Goal: Task Accomplishment & Management: Manage account settings

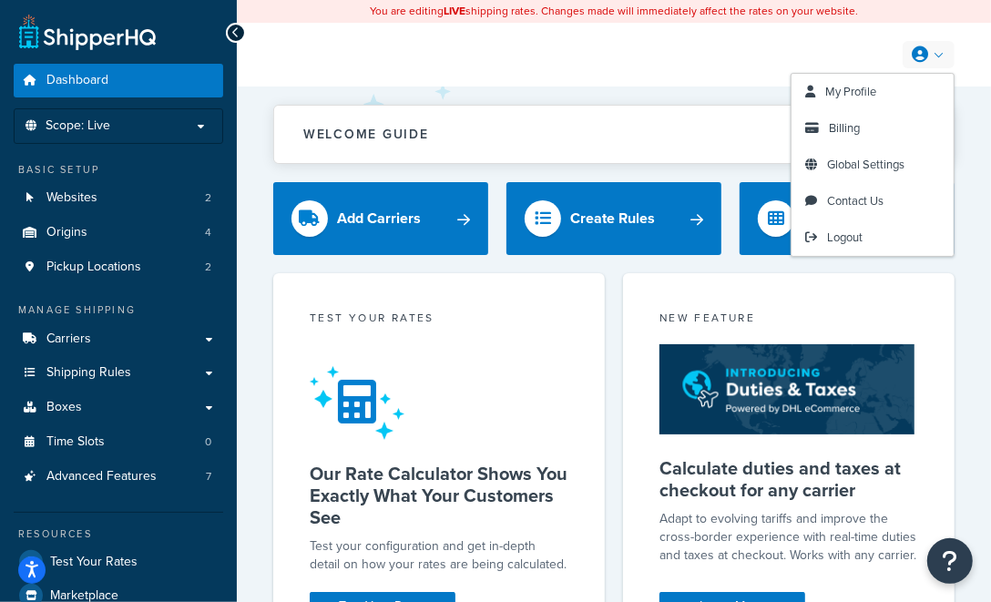
click at [922, 54] on icon at bounding box center [920, 54] width 16 height 16
click at [855, 232] on span "Logout" at bounding box center [845, 237] width 36 height 17
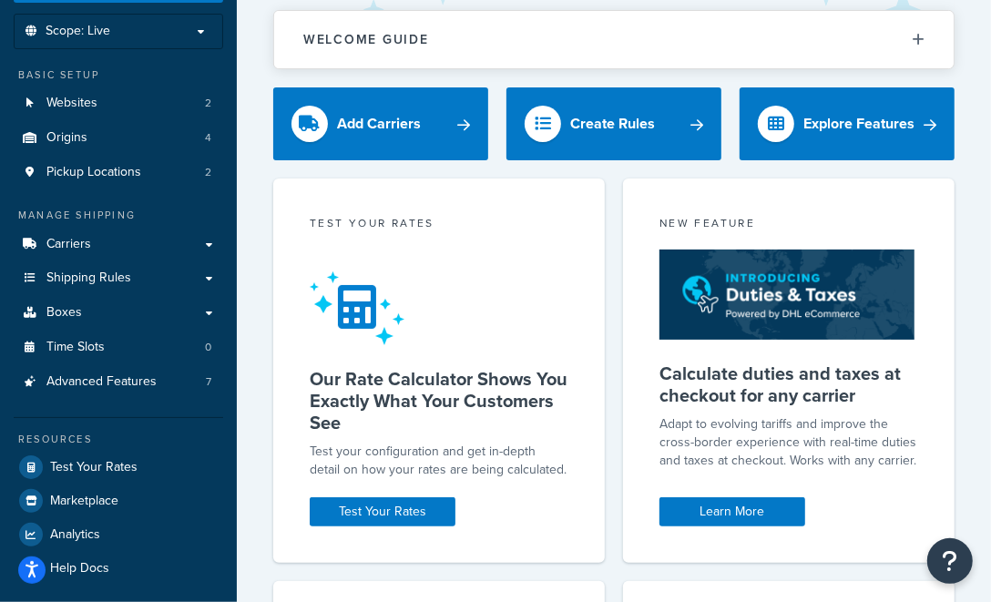
scroll to position [181, 0]
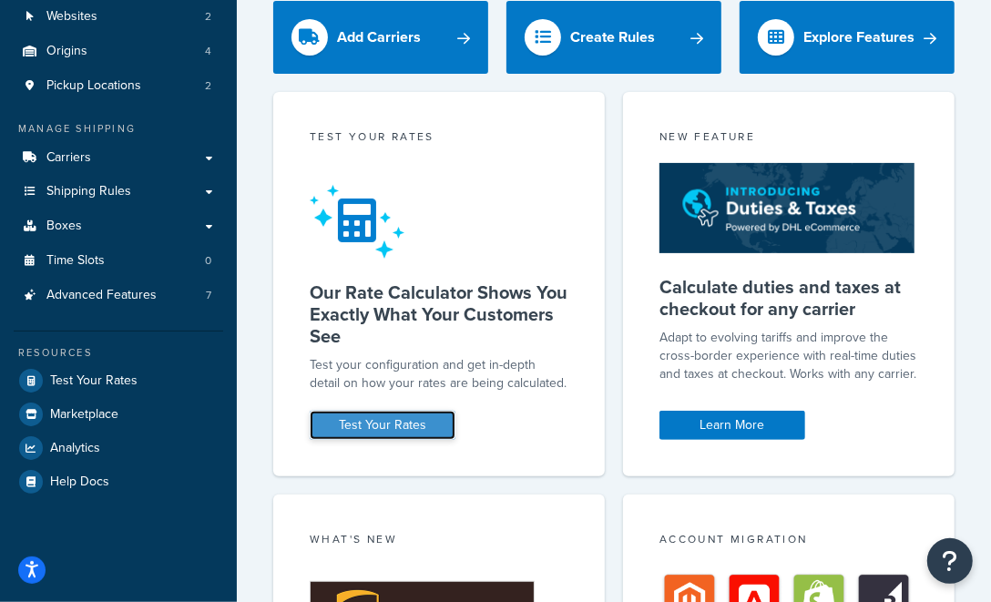
click at [370, 420] on link "Test Your Rates" at bounding box center [383, 425] width 146 height 29
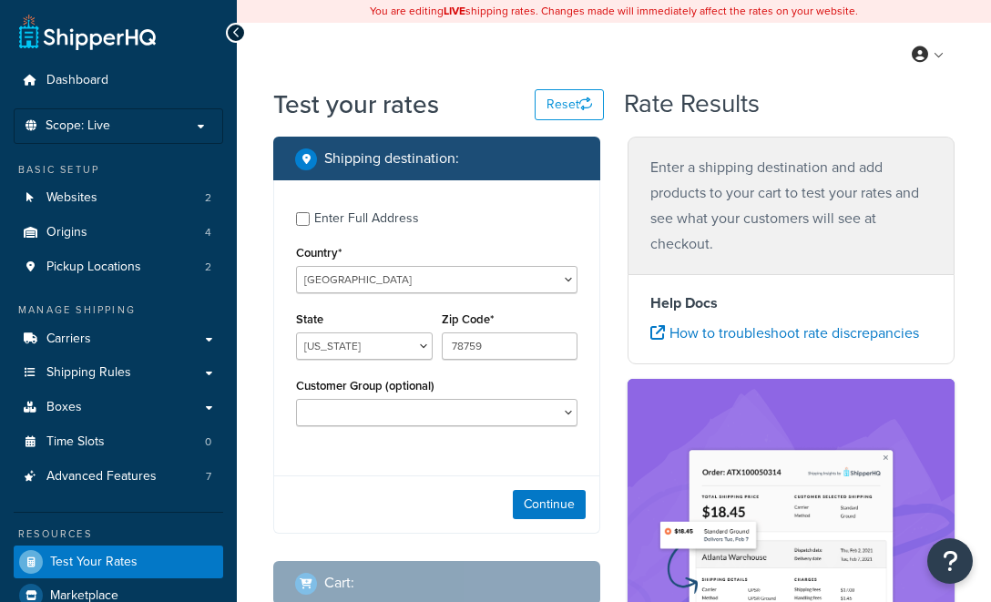
select select "[GEOGRAPHIC_DATA]"
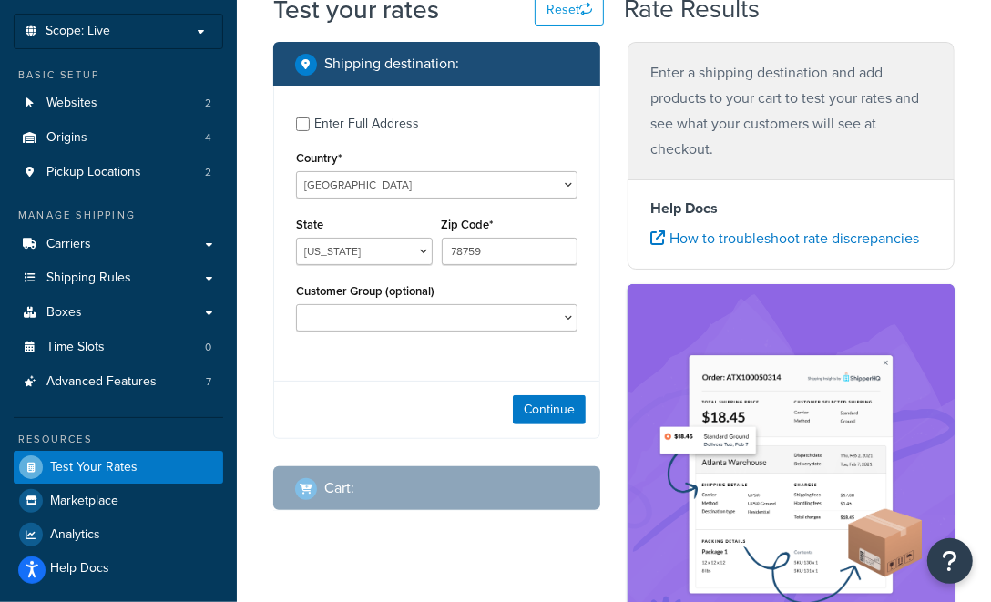
scroll to position [181, 0]
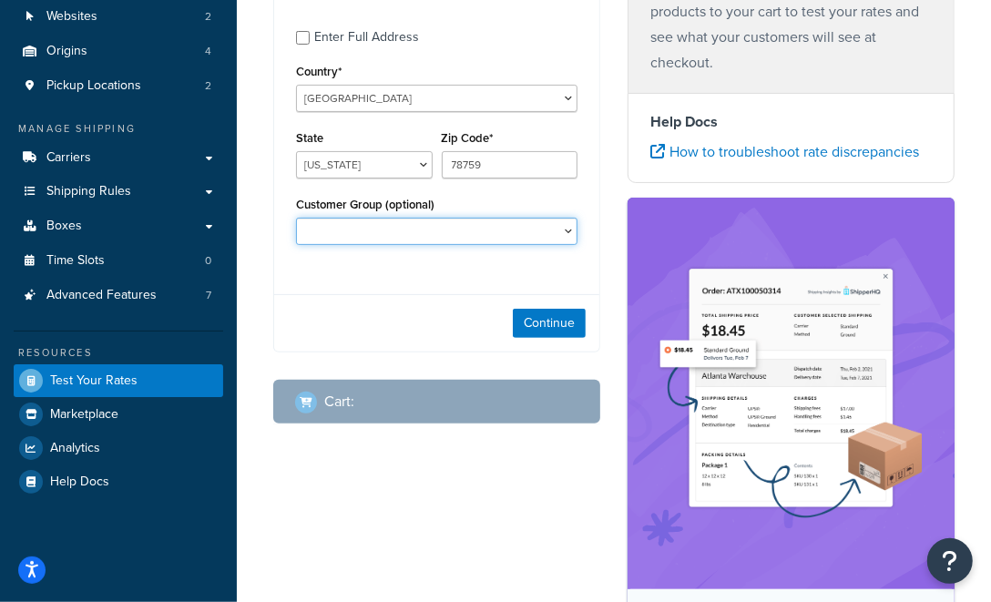
click at [410, 237] on select "Logged In Not Logged in Retail Wholesale" at bounding box center [437, 231] width 282 height 27
click at [296, 218] on select "Logged In Not Logged in Retail Wholesale" at bounding box center [437, 231] width 282 height 27
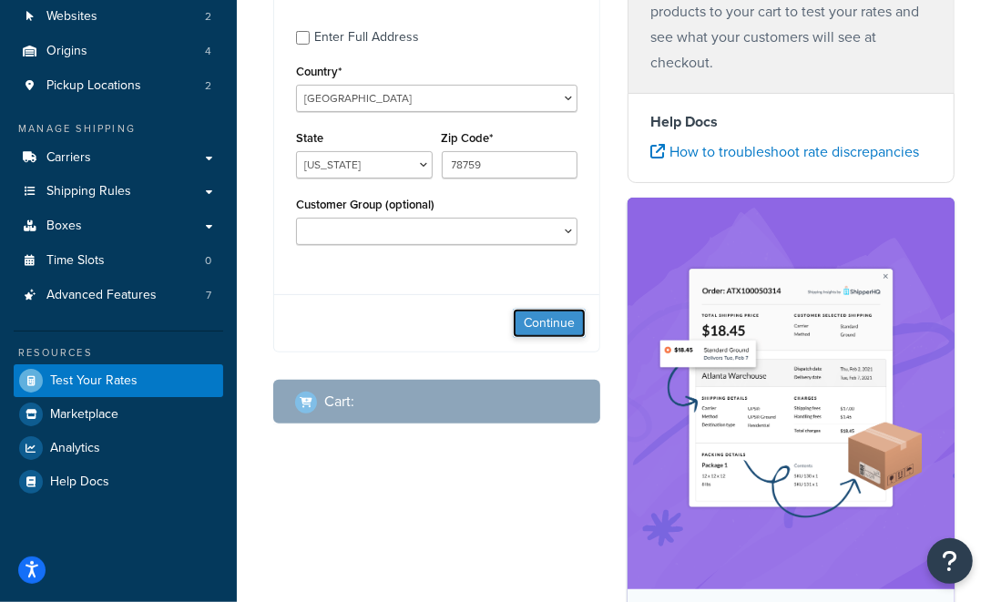
click at [537, 325] on button "Continue" at bounding box center [549, 323] width 73 height 29
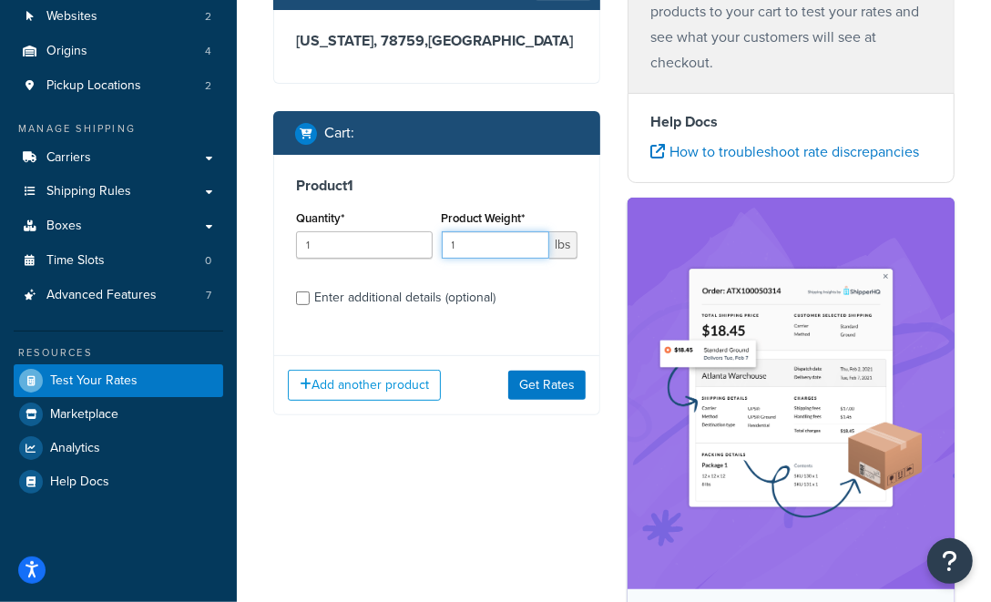
click at [458, 241] on input "1" at bounding box center [496, 244] width 108 height 27
type input "28"
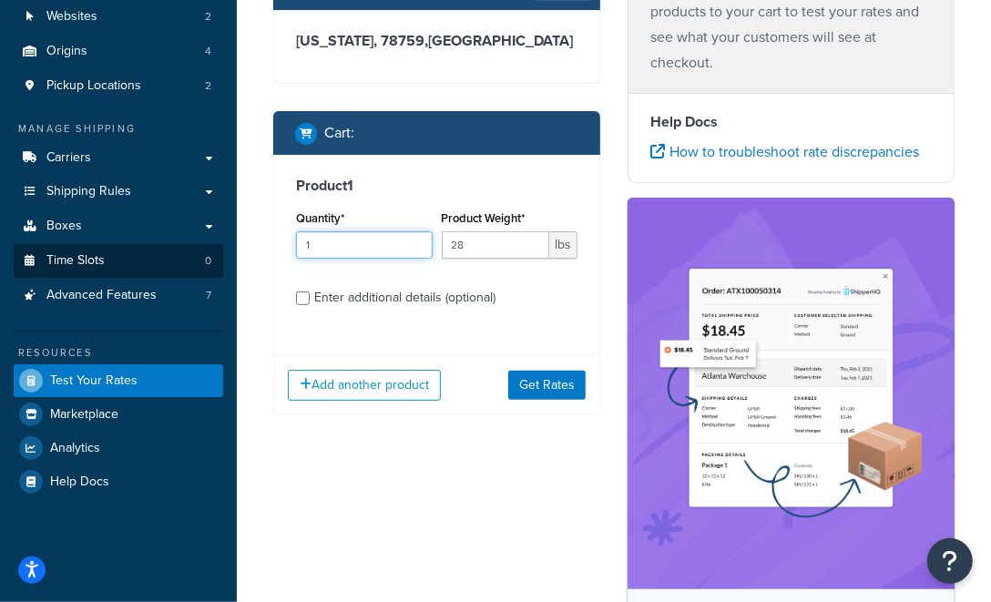
drag, startPoint x: 280, startPoint y: 248, endPoint x: 218, endPoint y: 252, distance: 62.1
click at [218, 252] on div "Dashboard Scope: Live Basic Setup Websites 2 Origins 4 Pickup Locations 2 Manag…" at bounding box center [495, 366] width 991 height 1094
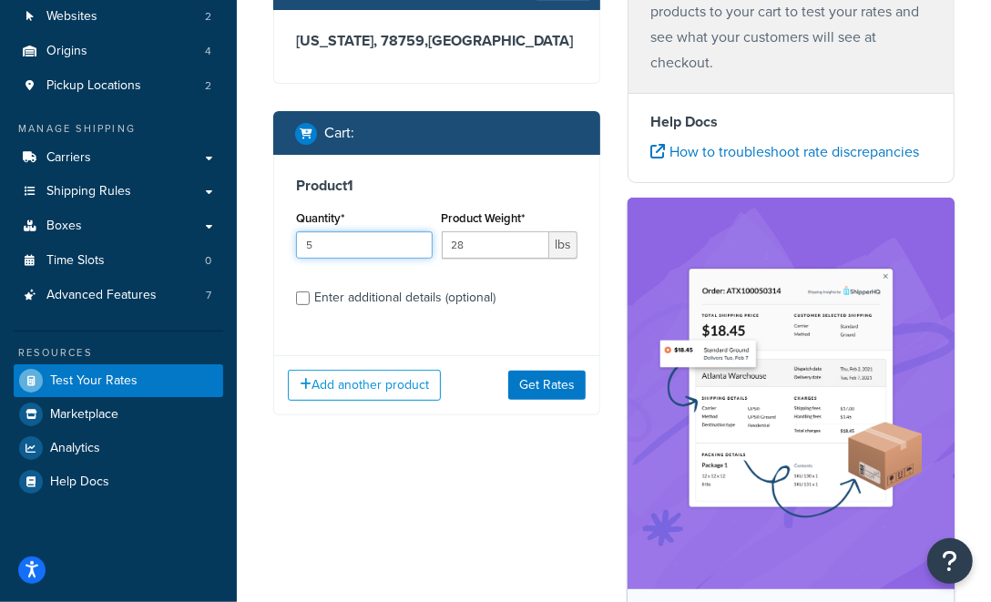
type input "5"
click at [580, 300] on div "Product 1 Quantity* 5 Product Weight* 28 lbs Enter additional details (optional)" at bounding box center [436, 248] width 325 height 187
click at [470, 301] on div "Enter additional details (optional)" at bounding box center [404, 298] width 181 height 26
click at [310, 301] on input "Enter additional details (optional)" at bounding box center [303, 299] width 14 height 14
checkbox input "true"
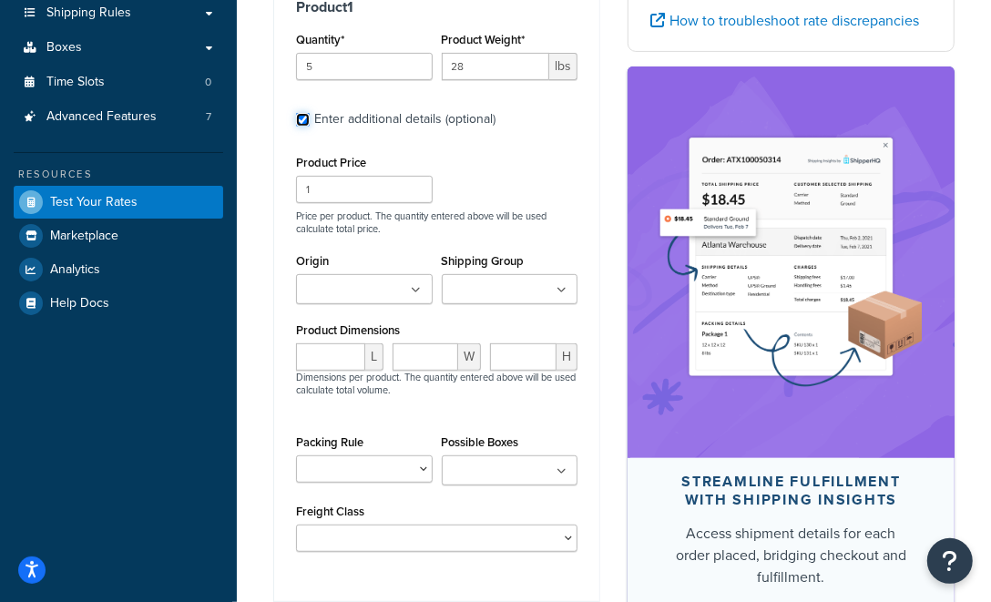
scroll to position [365, 0]
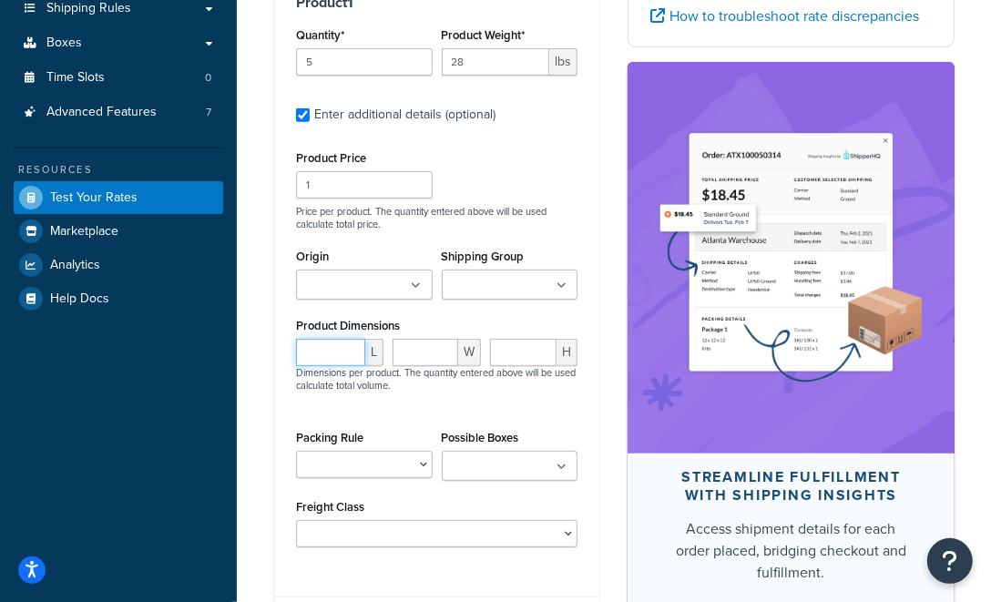
click at [334, 361] on input "number" at bounding box center [330, 352] width 69 height 27
type input "112"
type input "27"
type input "5"
drag, startPoint x: 319, startPoint y: 365, endPoint x: 431, endPoint y: 420, distance: 124.7
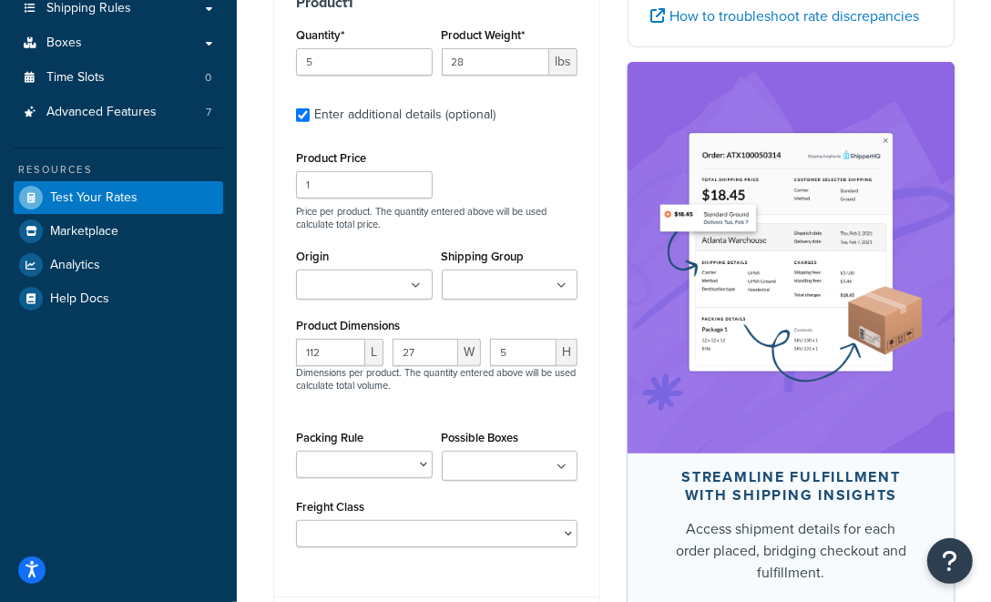
click at [431, 420] on div "Product Price 1 Price per product. The quantity entered above will be used calc…" at bounding box center [437, 347] width 282 height 402
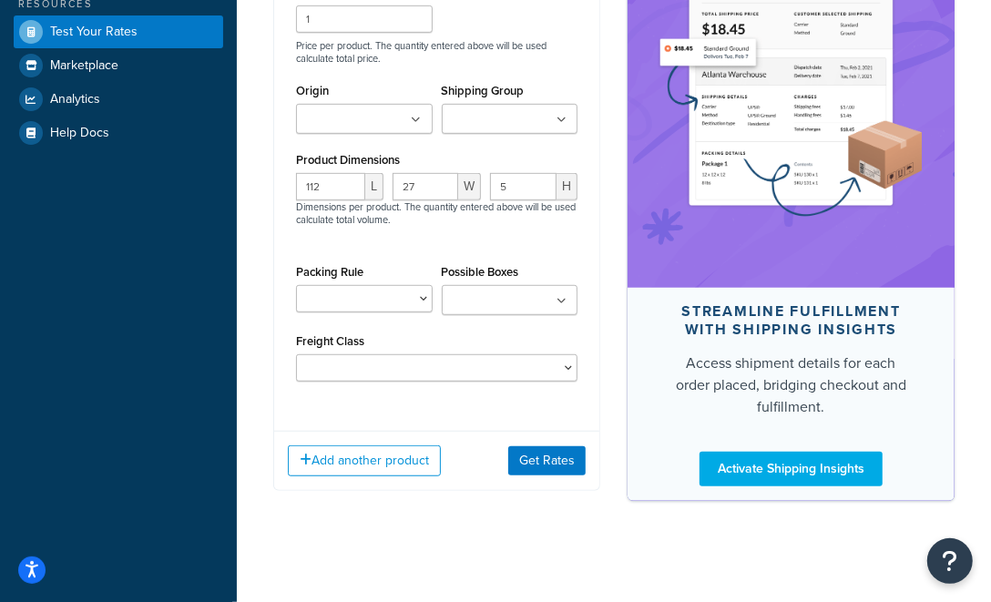
scroll to position [534, 0]
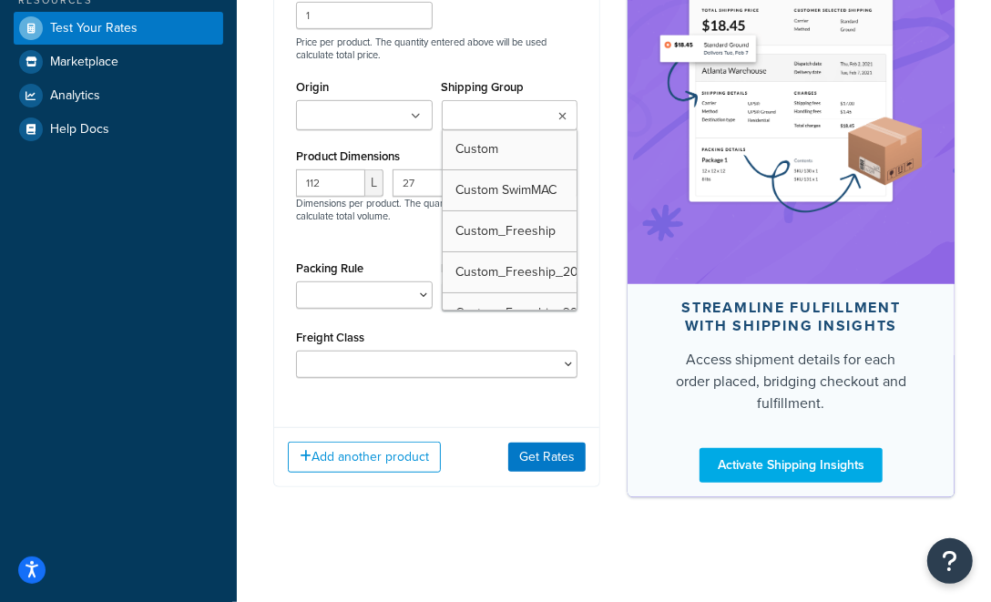
click at [477, 118] on input "Shipping Group" at bounding box center [527, 117] width 161 height 20
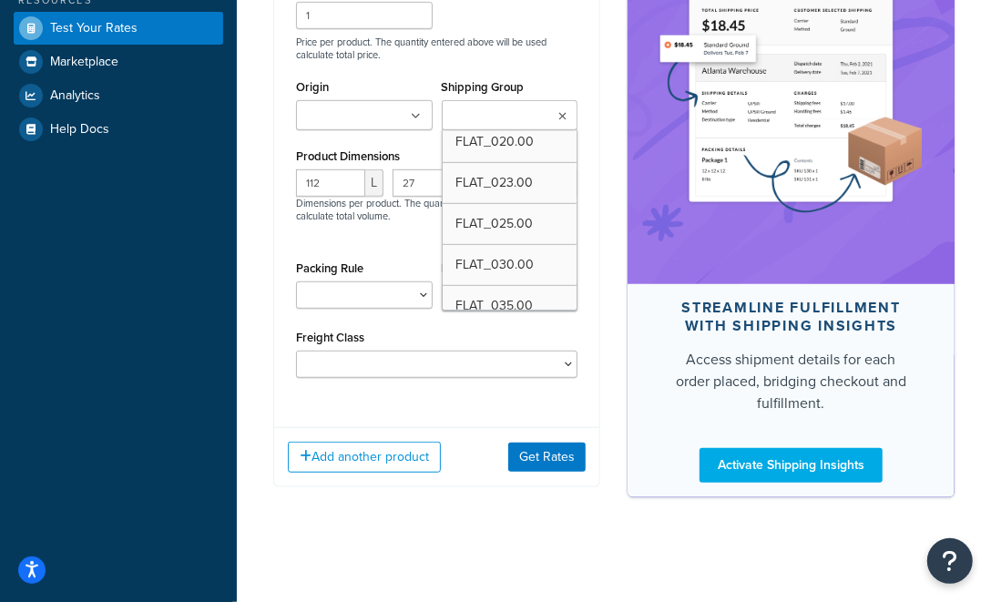
scroll to position [0, 0]
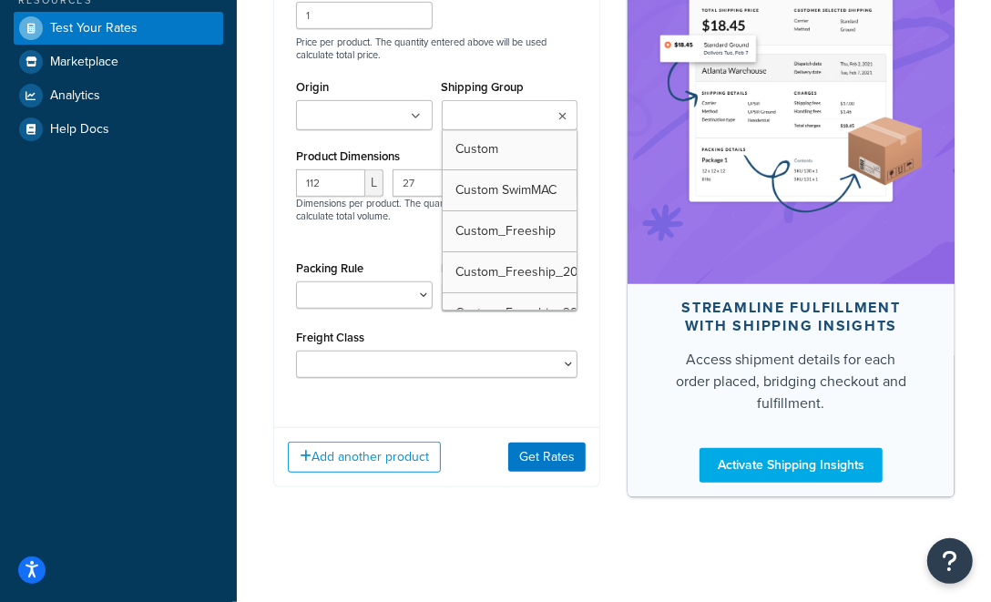
click at [504, 112] on input "Shipping Group" at bounding box center [527, 117] width 161 height 20
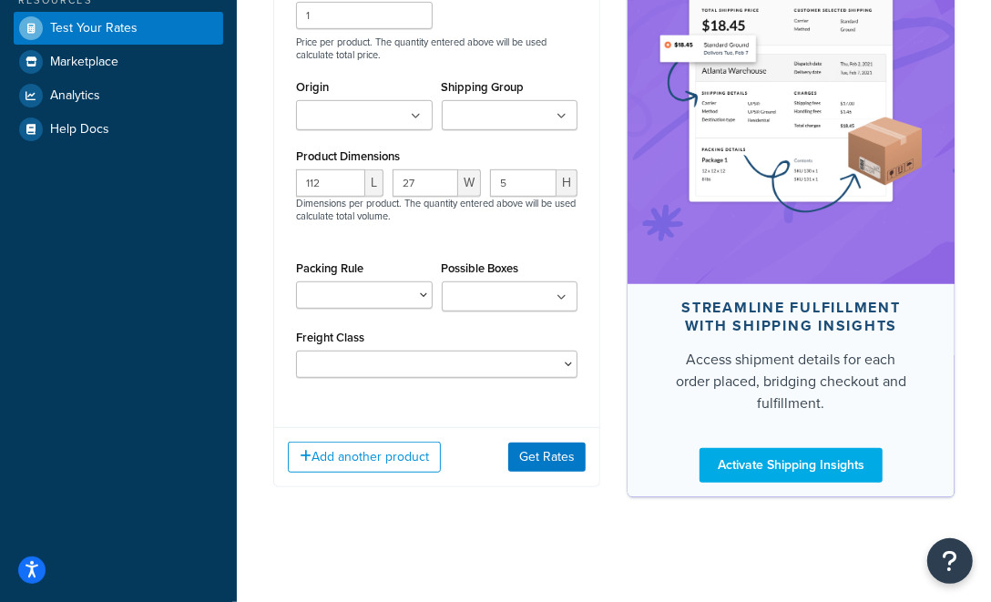
click at [564, 116] on icon at bounding box center [562, 116] width 10 height 11
click at [541, 444] on button "Get Rates" at bounding box center [547, 457] width 77 height 29
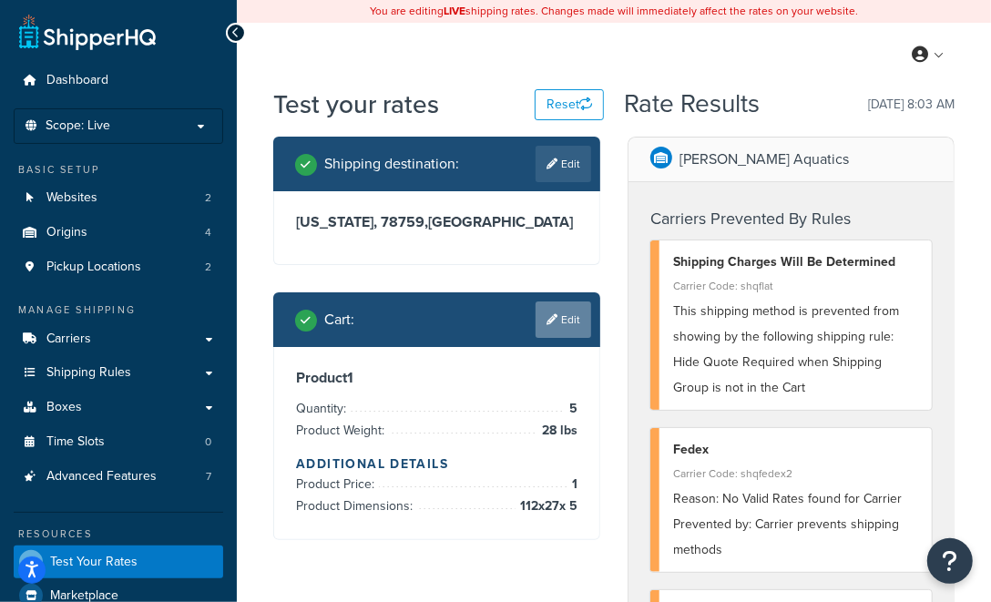
click at [570, 318] on link "Edit" at bounding box center [564, 320] width 56 height 36
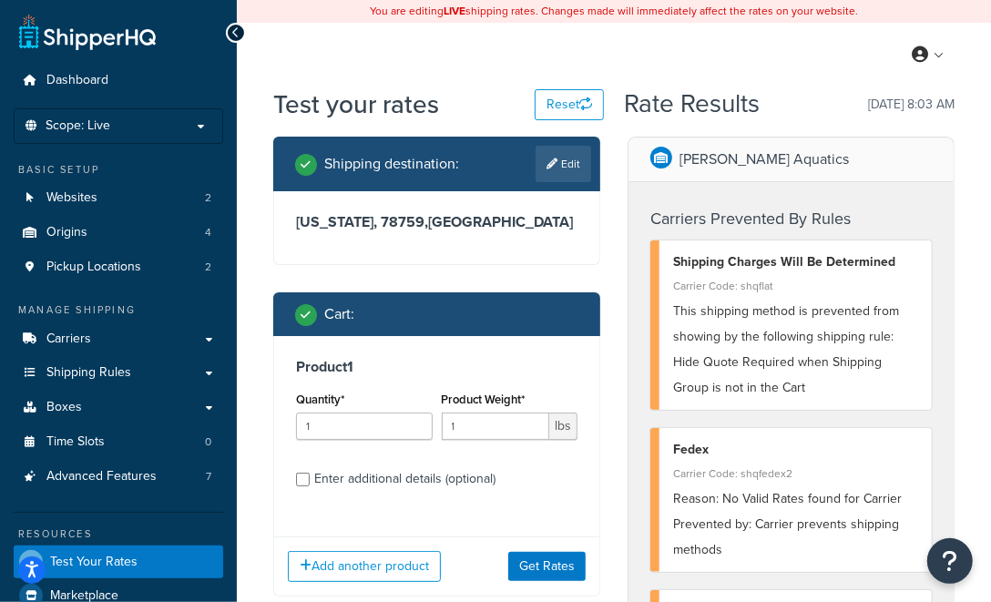
scroll to position [90, 0]
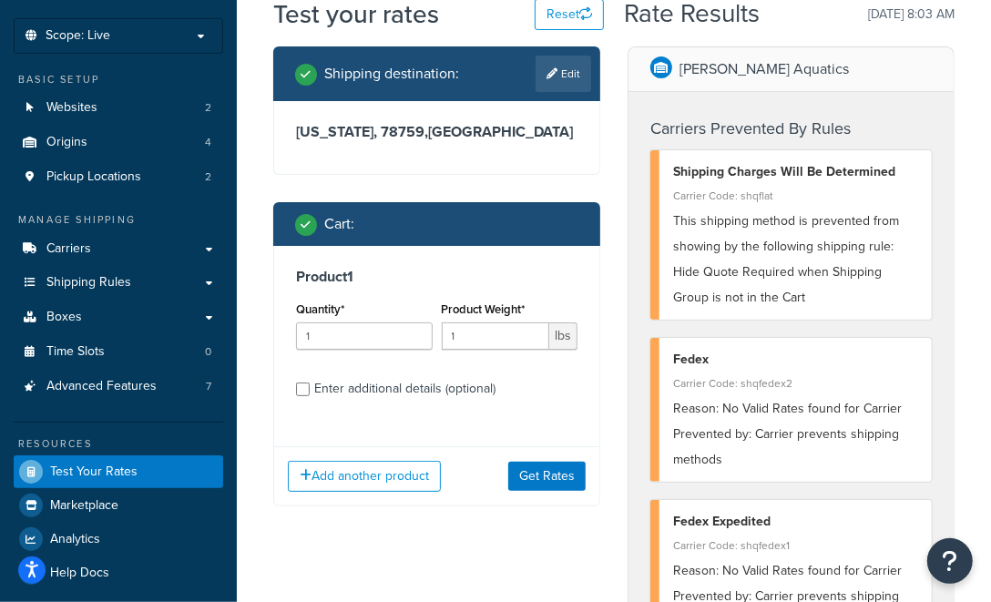
click at [360, 384] on div "Enter additional details (optional)" at bounding box center [404, 389] width 181 height 26
click at [310, 384] on input "Enter additional details (optional)" at bounding box center [303, 390] width 14 height 14
checkbox input "true"
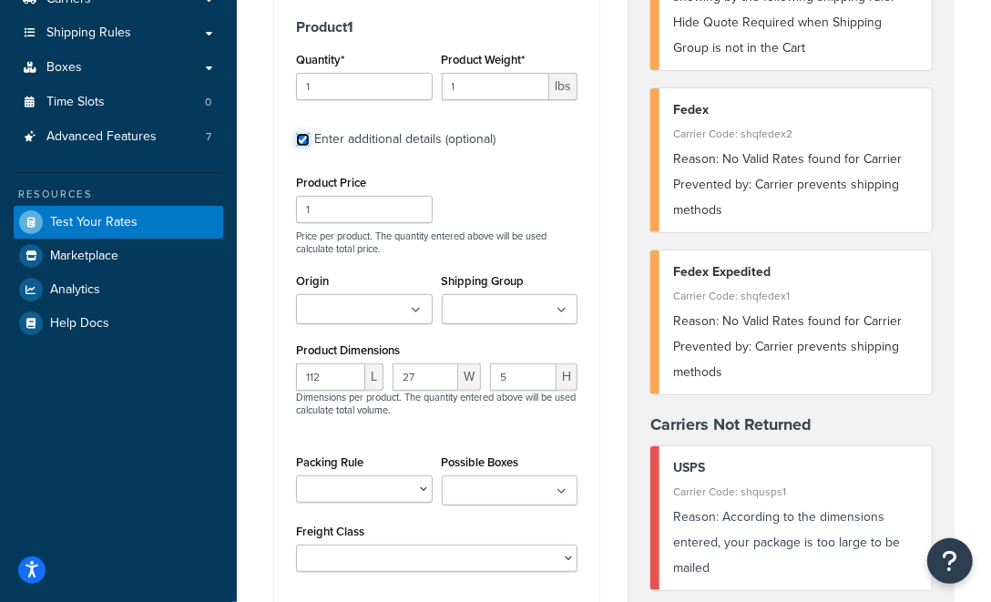
scroll to position [365, 0]
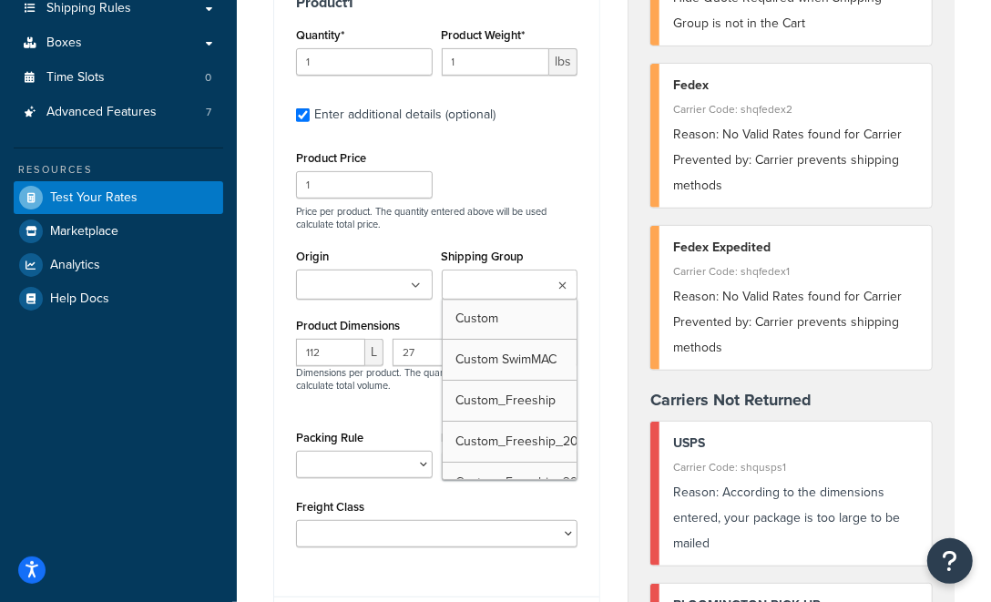
click at [512, 283] on input "Shipping Group" at bounding box center [527, 286] width 161 height 20
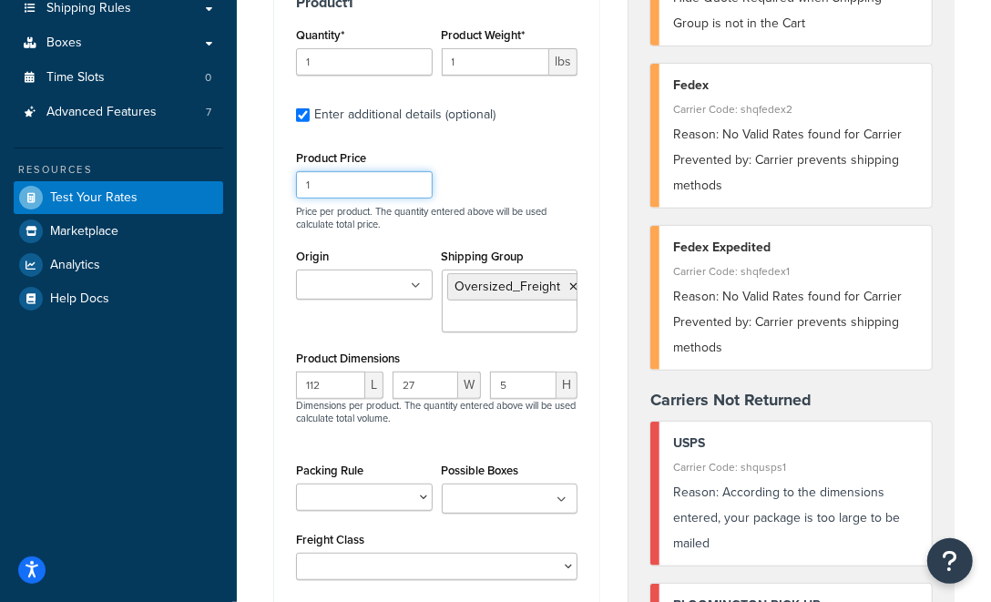
click at [572, 195] on div "Product Price 1 Price per product. The quantity entered above will be used calc…" at bounding box center [437, 188] width 291 height 85
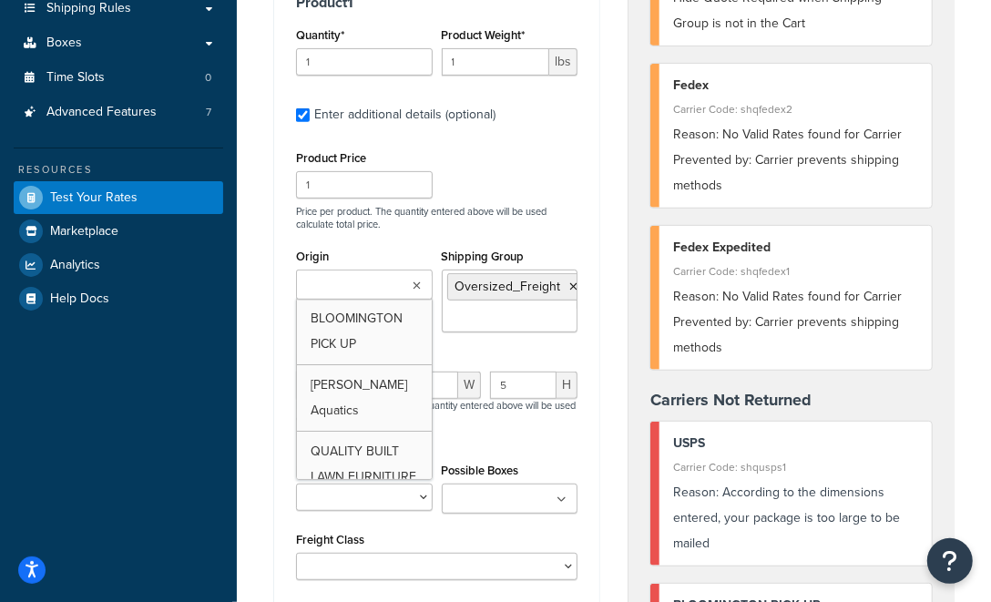
scroll to position [0, 5]
click at [337, 272] on ul at bounding box center [364, 285] width 137 height 30
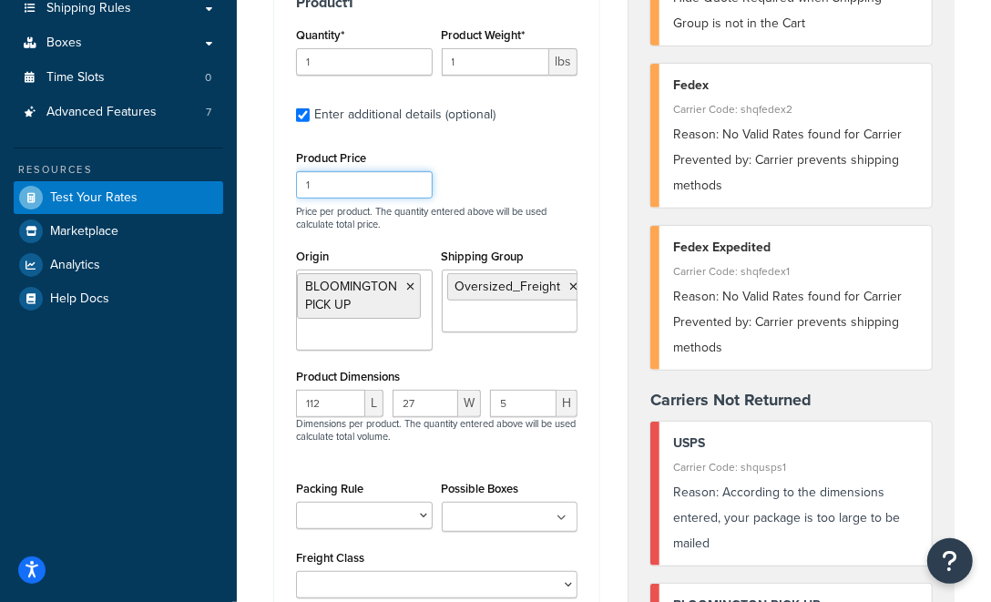
click at [509, 190] on div "Product Price 1 Price per product. The quantity entered above will be used calc…" at bounding box center [437, 188] width 291 height 85
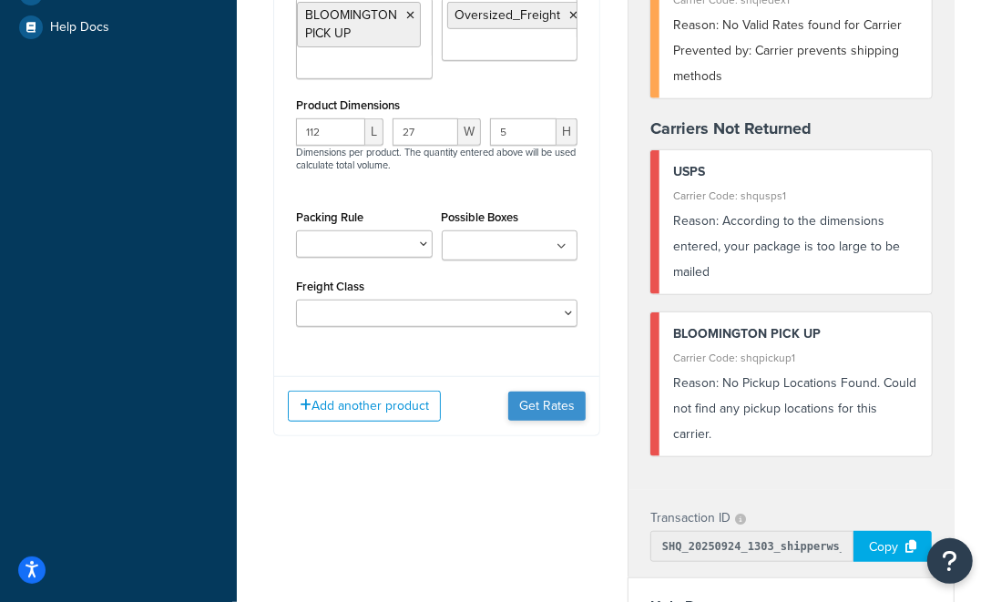
scroll to position [637, 0]
click at [555, 408] on button "Get Rates" at bounding box center [547, 405] width 77 height 29
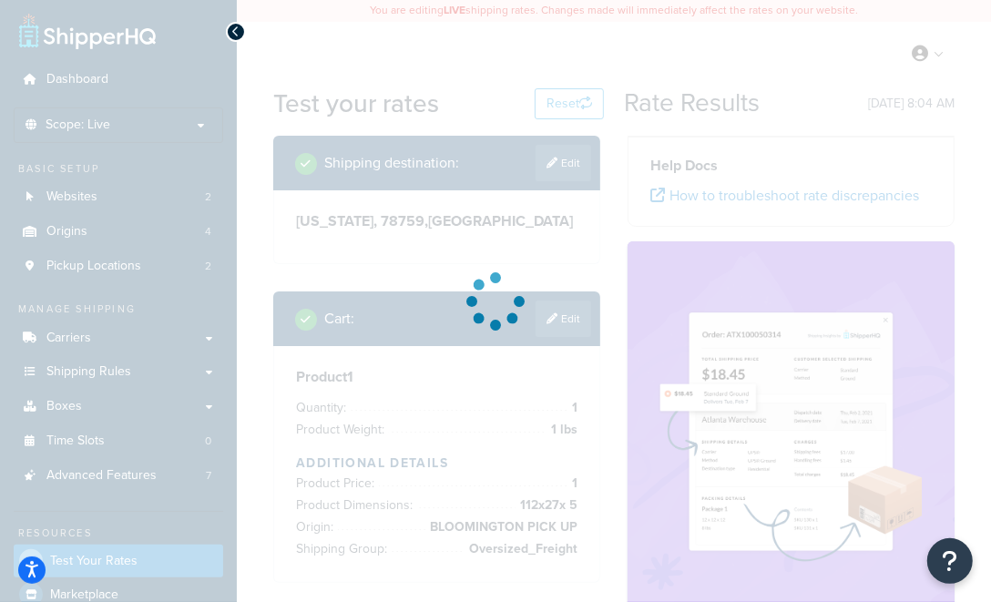
scroll to position [0, 0]
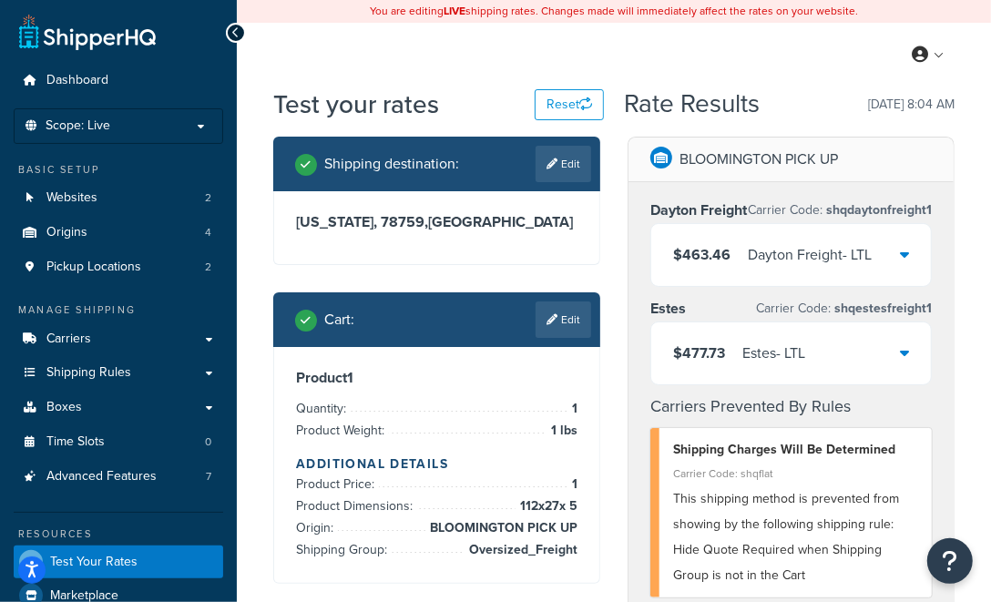
click at [914, 250] on div "$463.46 Dayton Freight - LTL" at bounding box center [792, 255] width 280 height 62
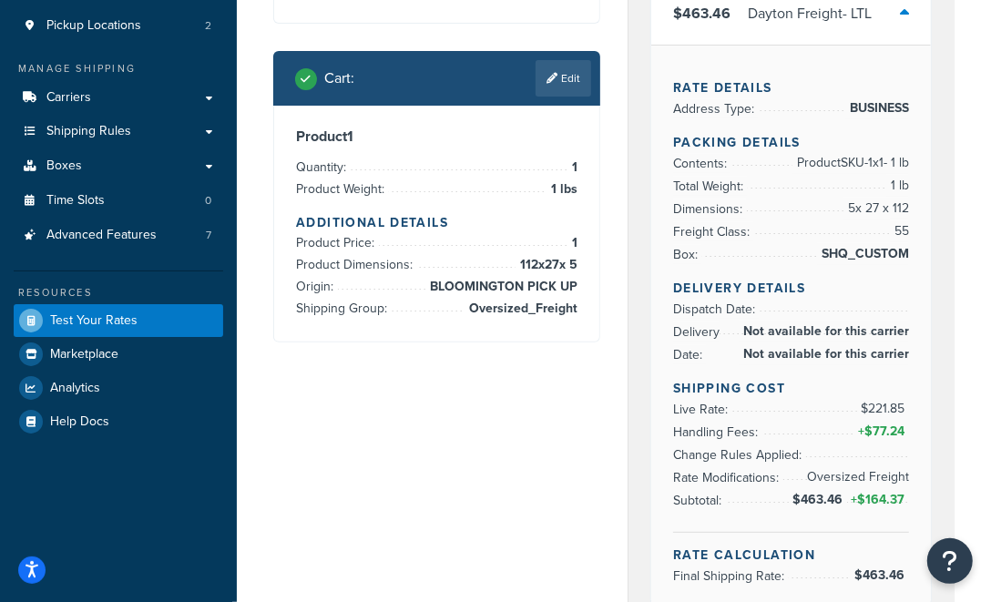
scroll to position [273, 0]
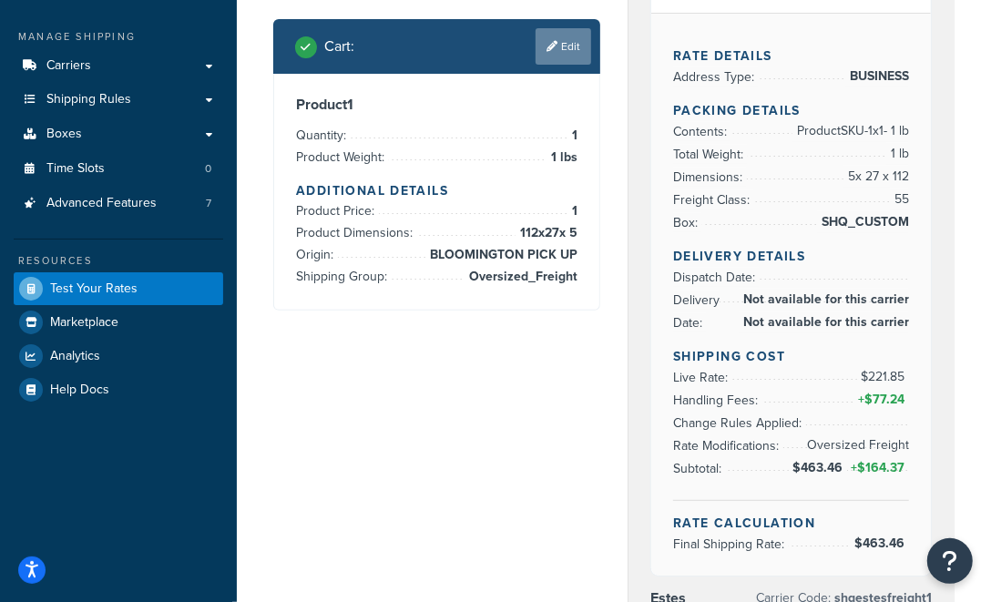
click at [560, 45] on link "Edit" at bounding box center [564, 46] width 56 height 36
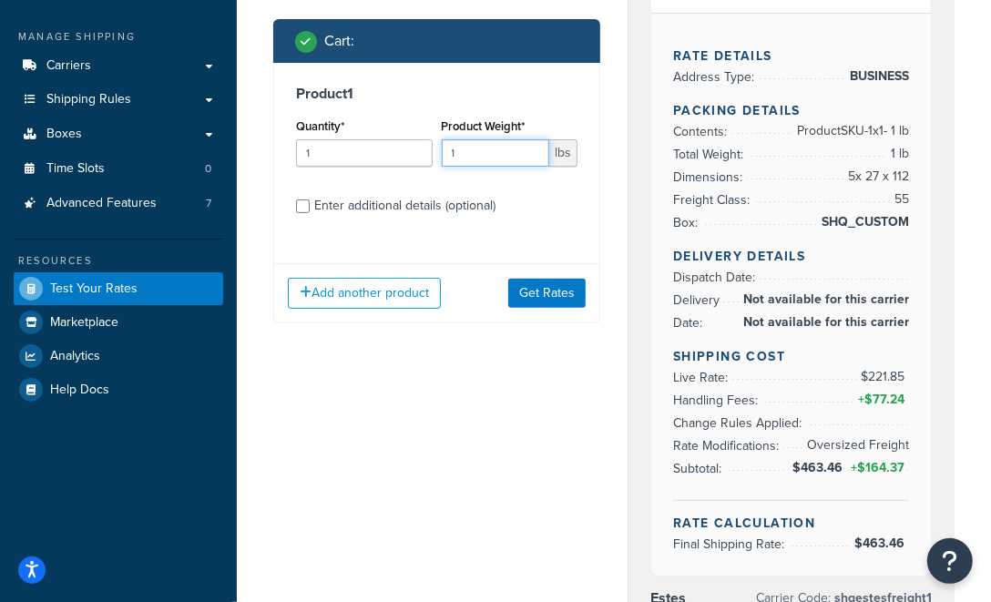
drag, startPoint x: 494, startPoint y: 143, endPoint x: 417, endPoint y: 149, distance: 76.7
click at [417, 149] on div "Quantity* 1 Product Weight* 1 lbs" at bounding box center [437, 147] width 291 height 67
type input "28"
click at [417, 149] on input "2" at bounding box center [364, 152] width 137 height 27
click at [417, 149] on input "3" at bounding box center [364, 152] width 137 height 27
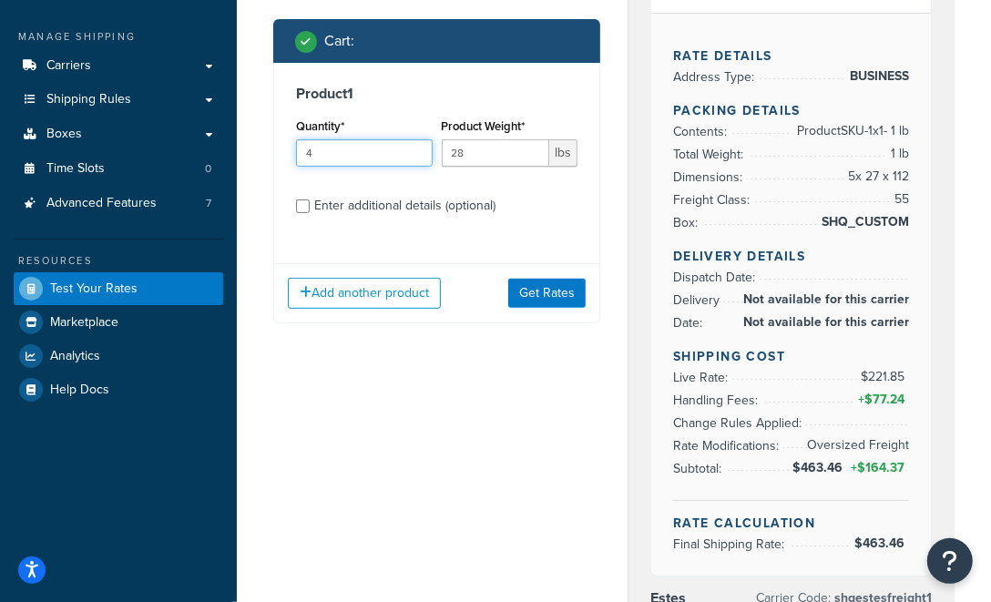
click at [417, 149] on input "4" at bounding box center [364, 152] width 137 height 27
type input "5"
click at [417, 149] on input "5" at bounding box center [364, 152] width 137 height 27
click at [380, 205] on div "Enter additional details (optional)" at bounding box center [404, 206] width 181 height 26
click at [310, 205] on input "Enter additional details (optional)" at bounding box center [303, 207] width 14 height 14
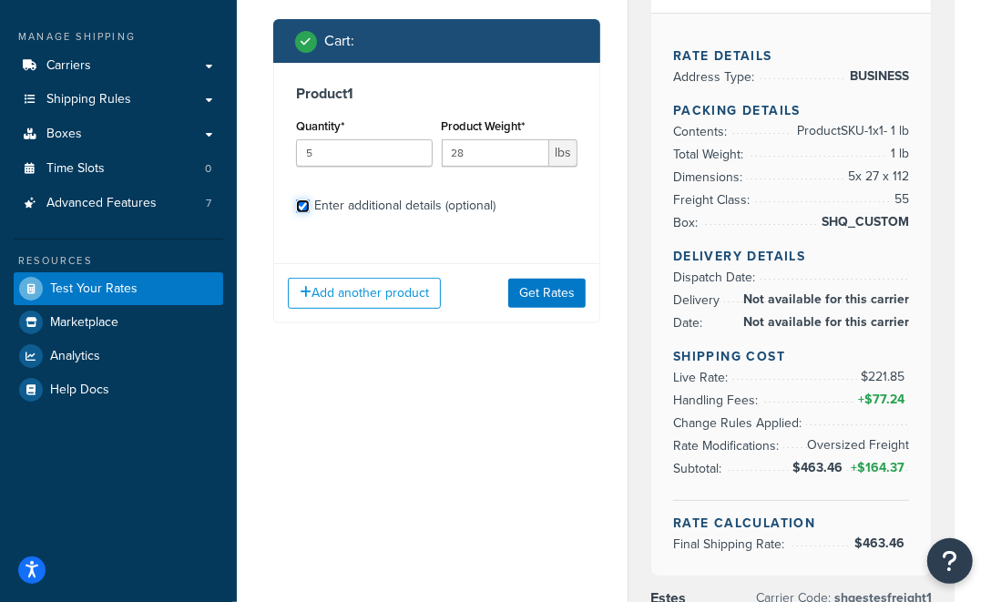
checkbox input "true"
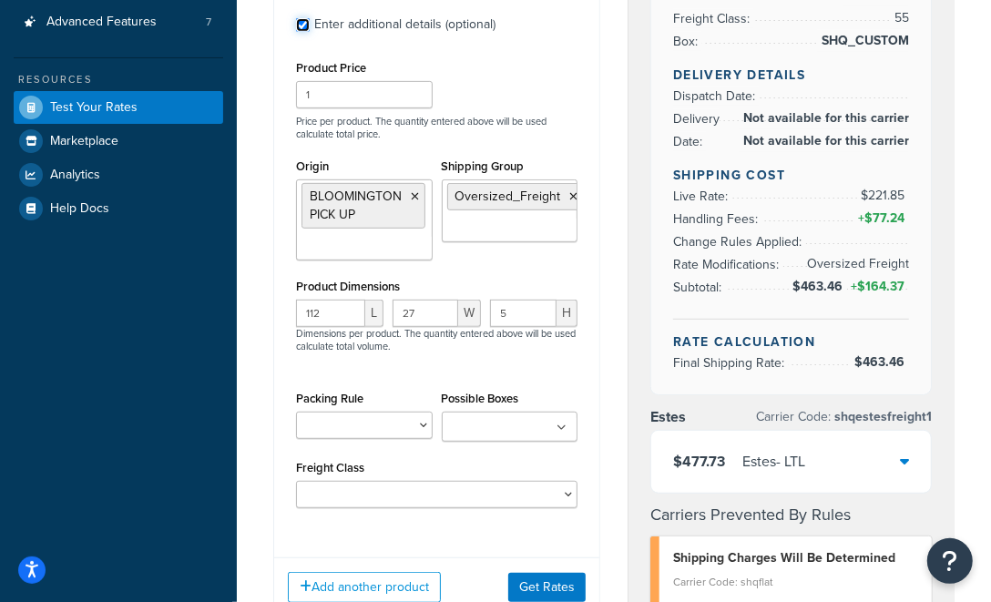
scroll to position [455, 0]
click at [554, 573] on button "Get Rates" at bounding box center [547, 587] width 77 height 29
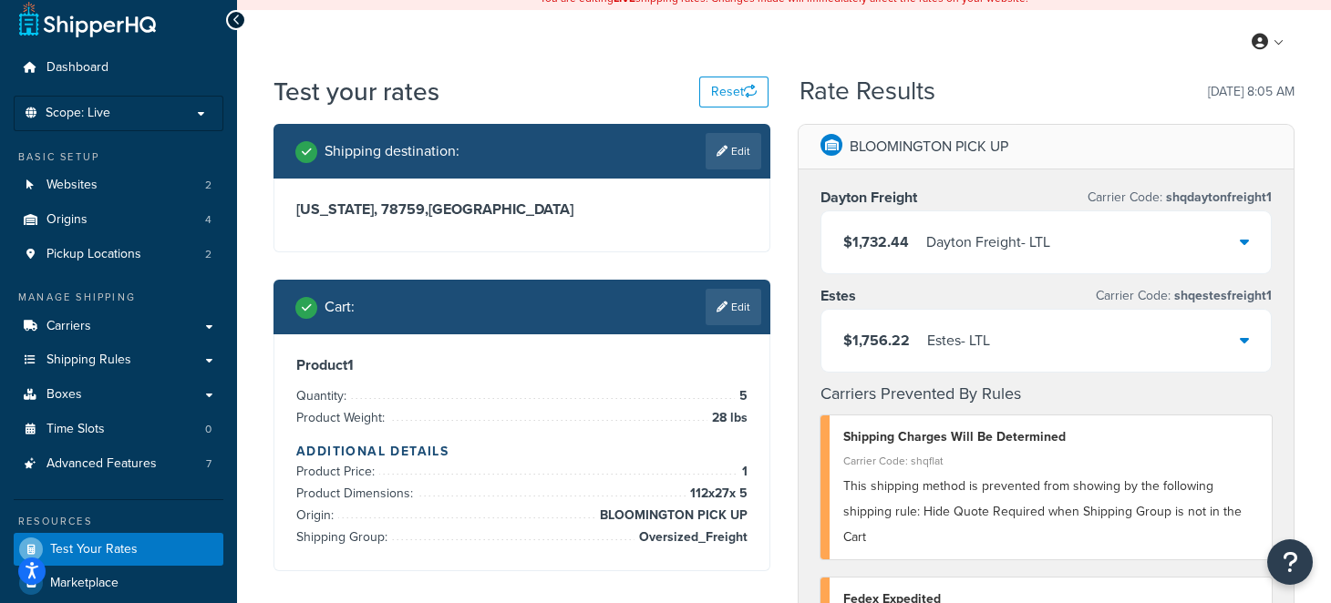
scroll to position [0, 0]
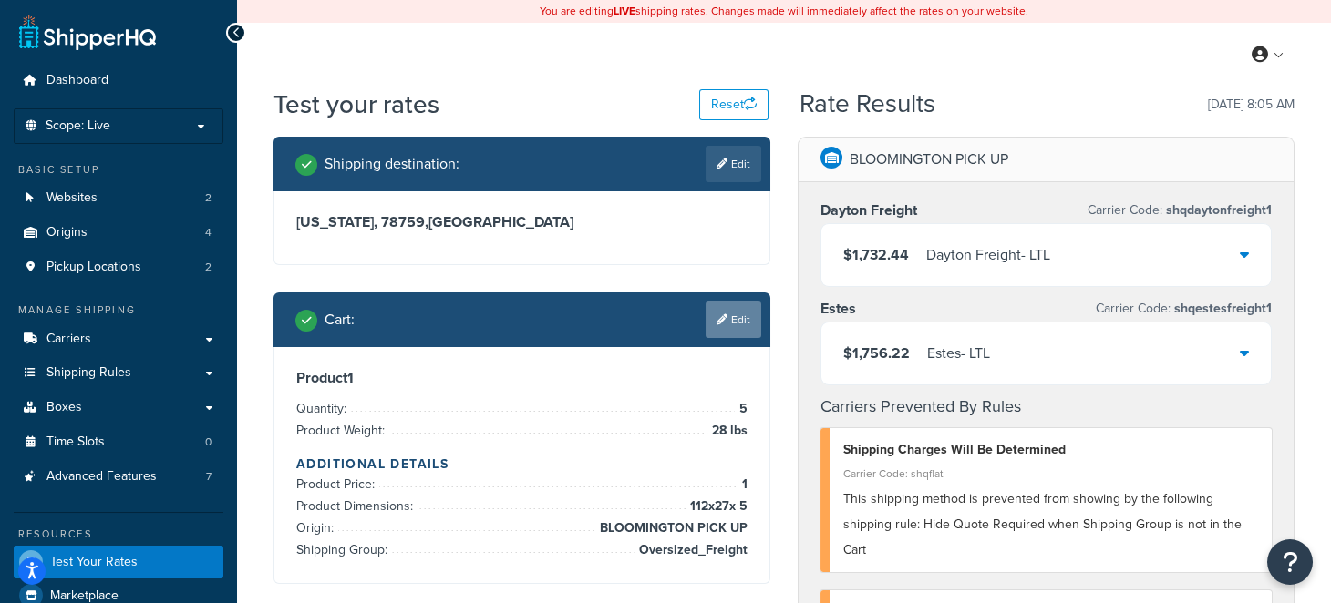
click at [751, 321] on link "Edit" at bounding box center [733, 320] width 56 height 36
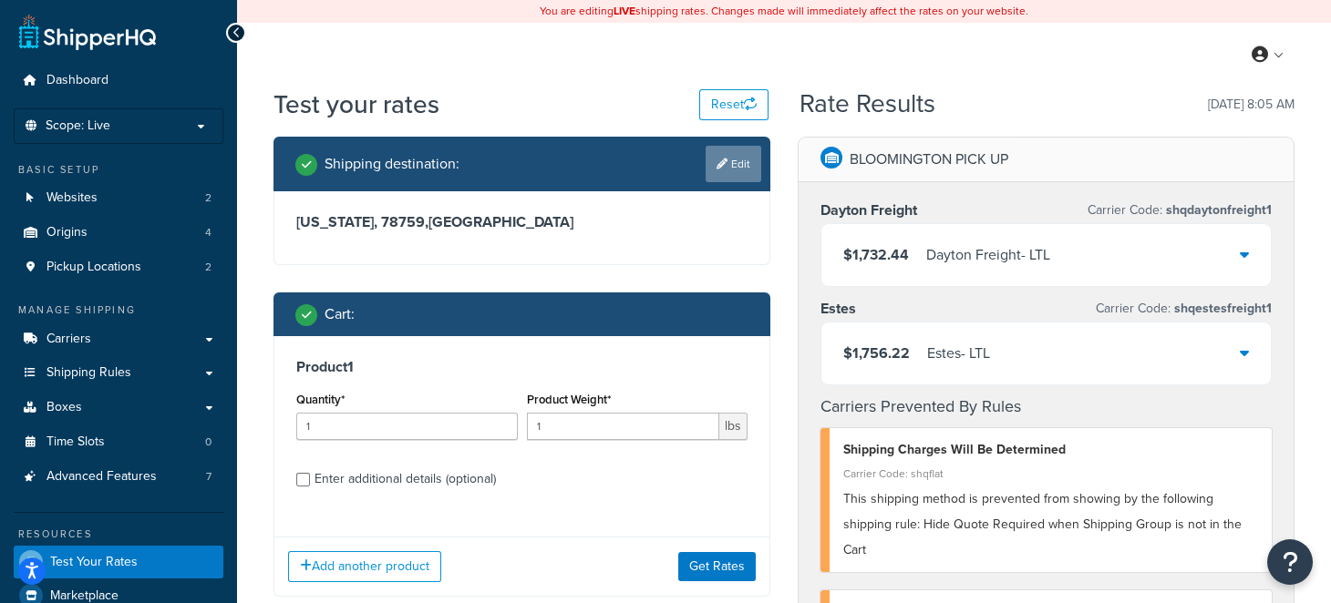
click at [724, 173] on link "Edit" at bounding box center [733, 164] width 56 height 36
select select "TX"
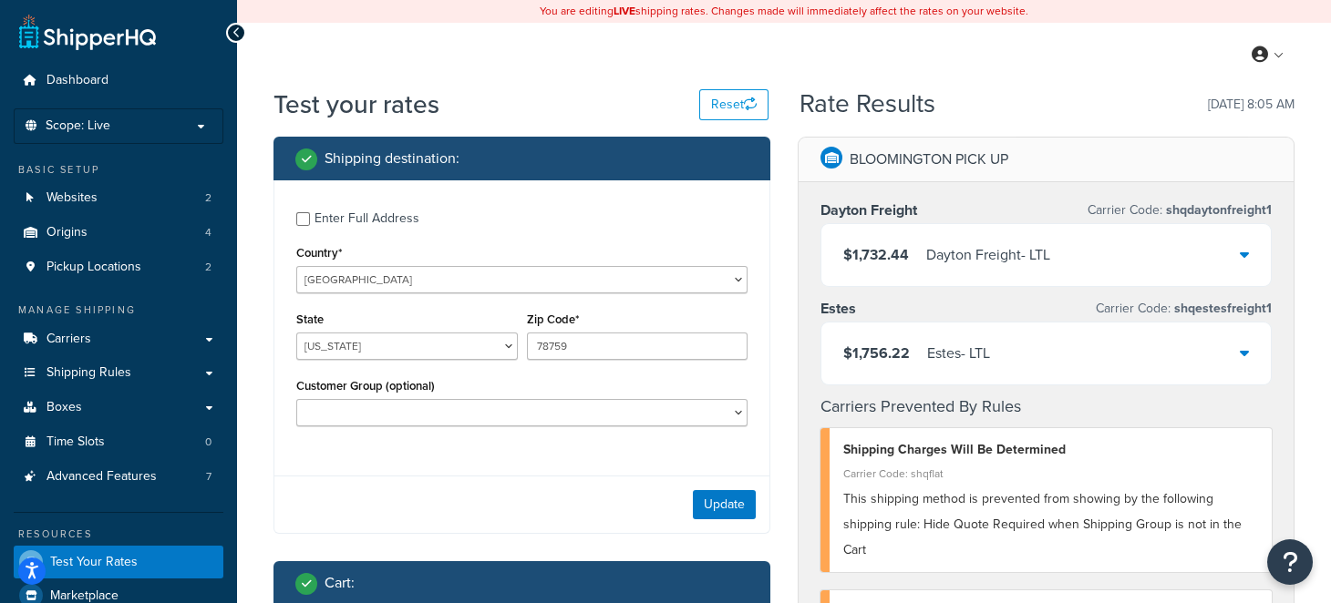
click at [654, 428] on div "Customer Group (optional) Logged In Not Logged in Retail Wholesale" at bounding box center [522, 407] width 460 height 67
click at [652, 418] on select "Logged In Not Logged in Retail Wholesale" at bounding box center [521, 412] width 451 height 27
click at [296, 399] on select "Logged In Not Logged in Retail Wholesale" at bounding box center [521, 412] width 451 height 27
click at [641, 421] on select "Logged In Not Logged in Retail Wholesale" at bounding box center [521, 412] width 451 height 27
select select "Logged In"
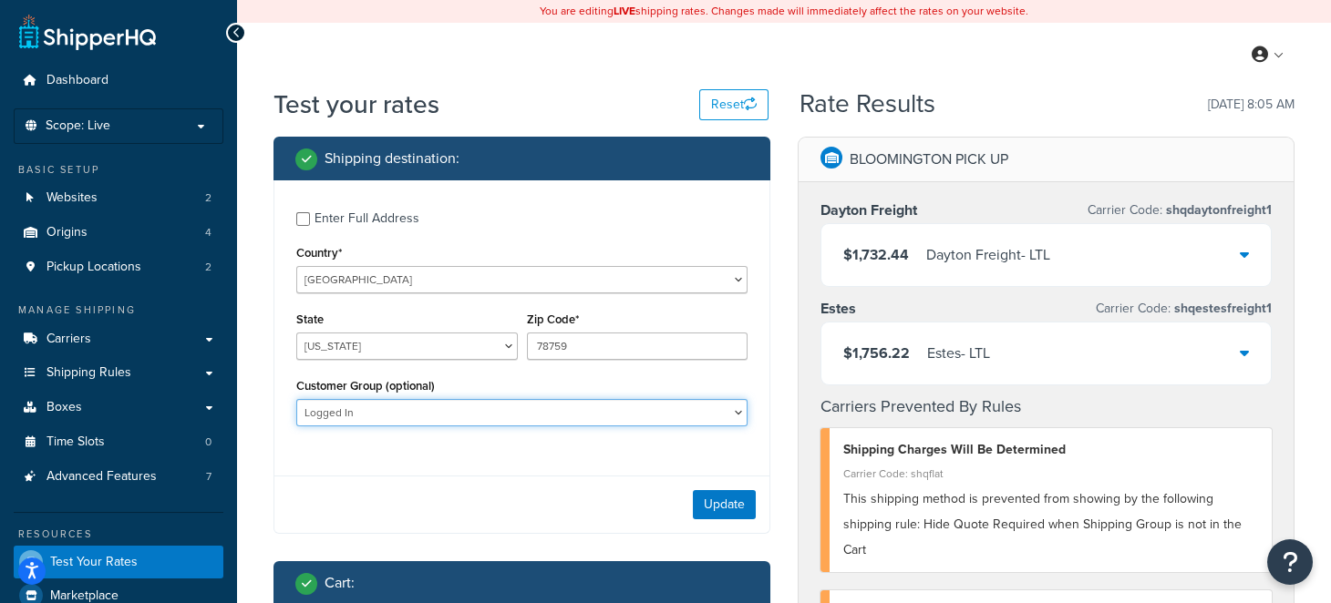
click at [296, 399] on select "Logged In Not Logged in Retail Wholesale" at bounding box center [521, 412] width 451 height 27
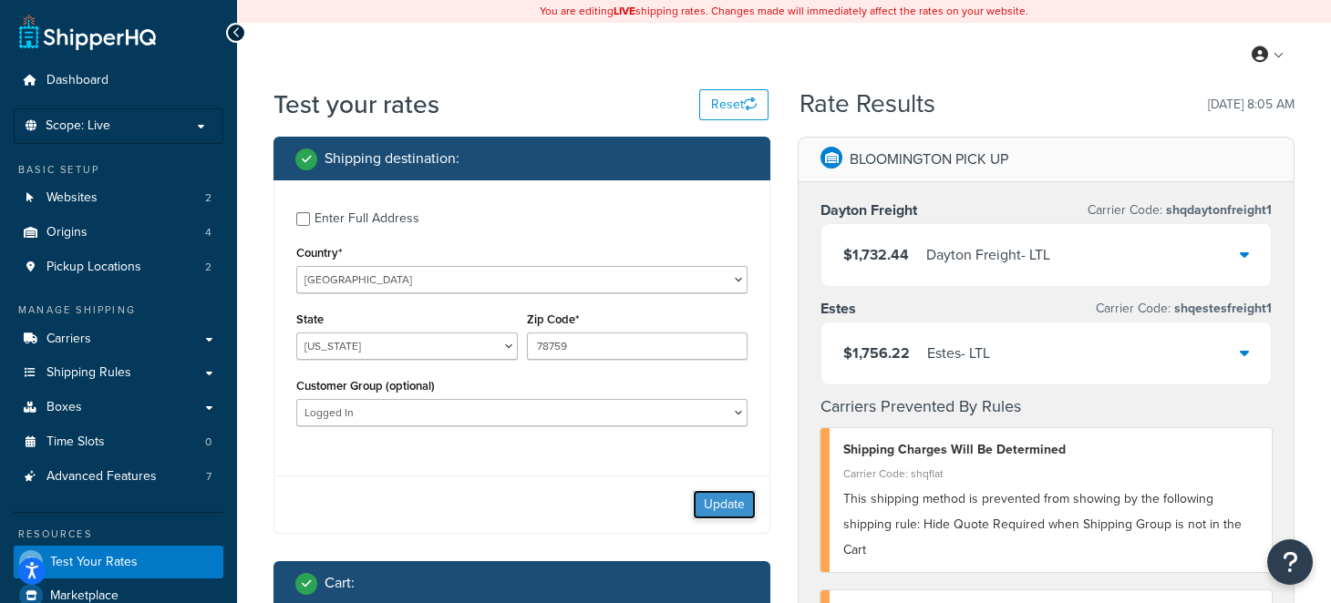
click at [724, 505] on button "Update" at bounding box center [724, 504] width 63 height 29
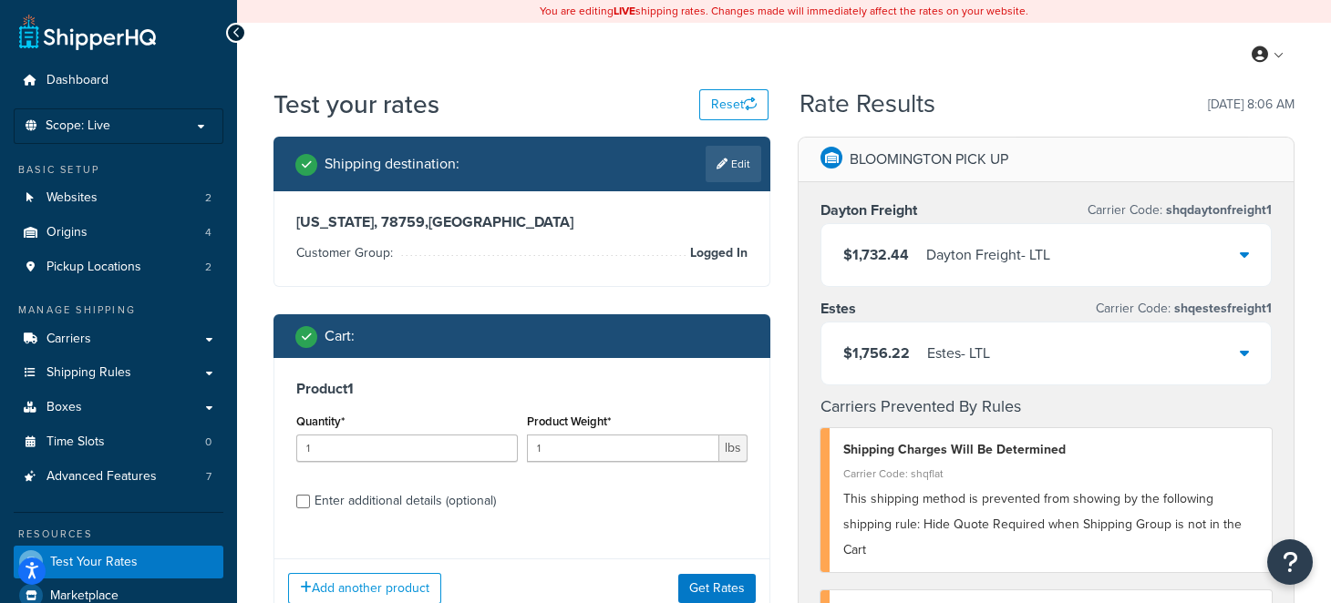
scroll to position [90, 0]
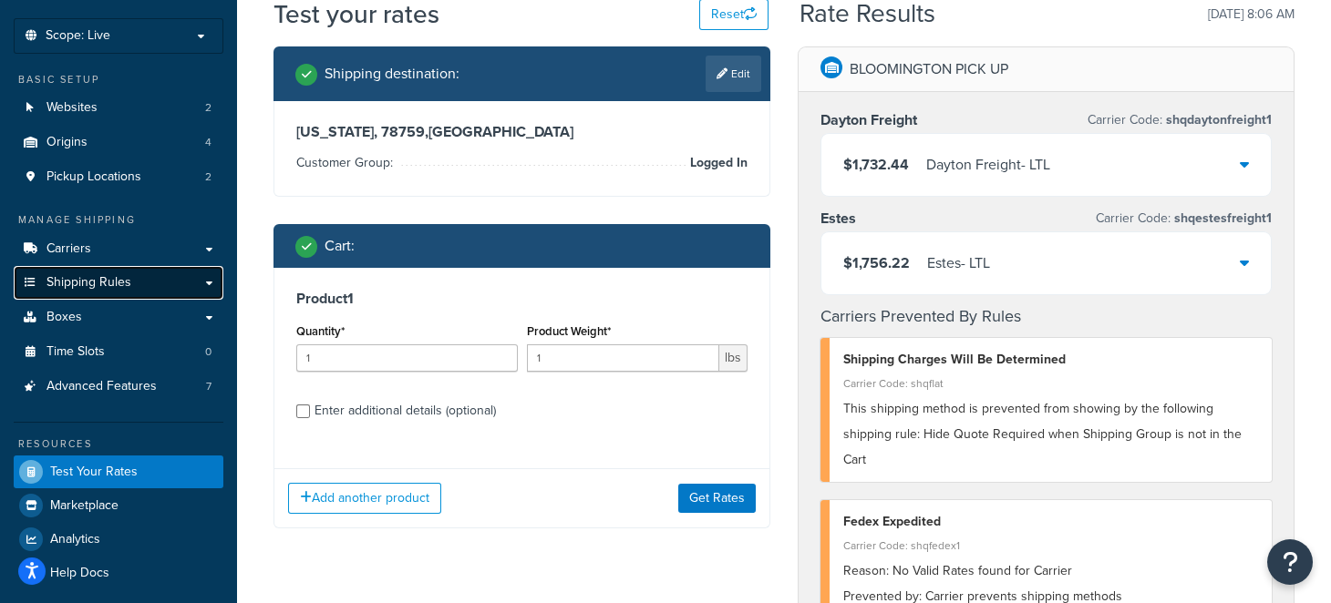
click at [101, 279] on span "Shipping Rules" at bounding box center [88, 282] width 85 height 15
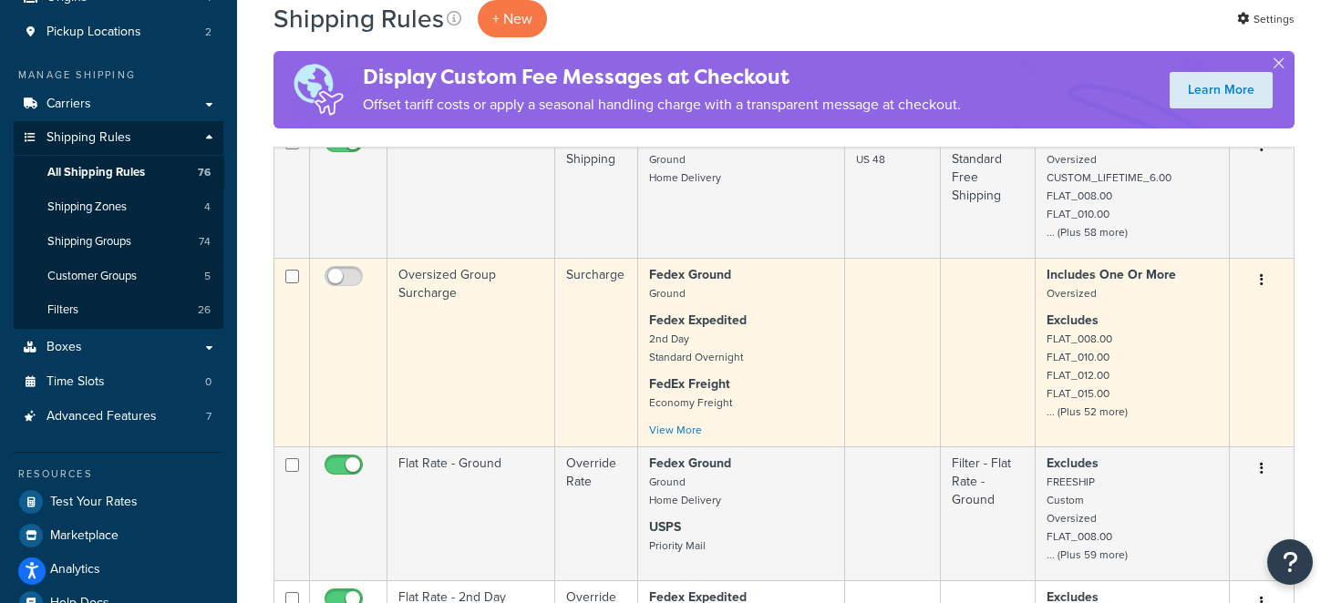
scroll to position [181, 0]
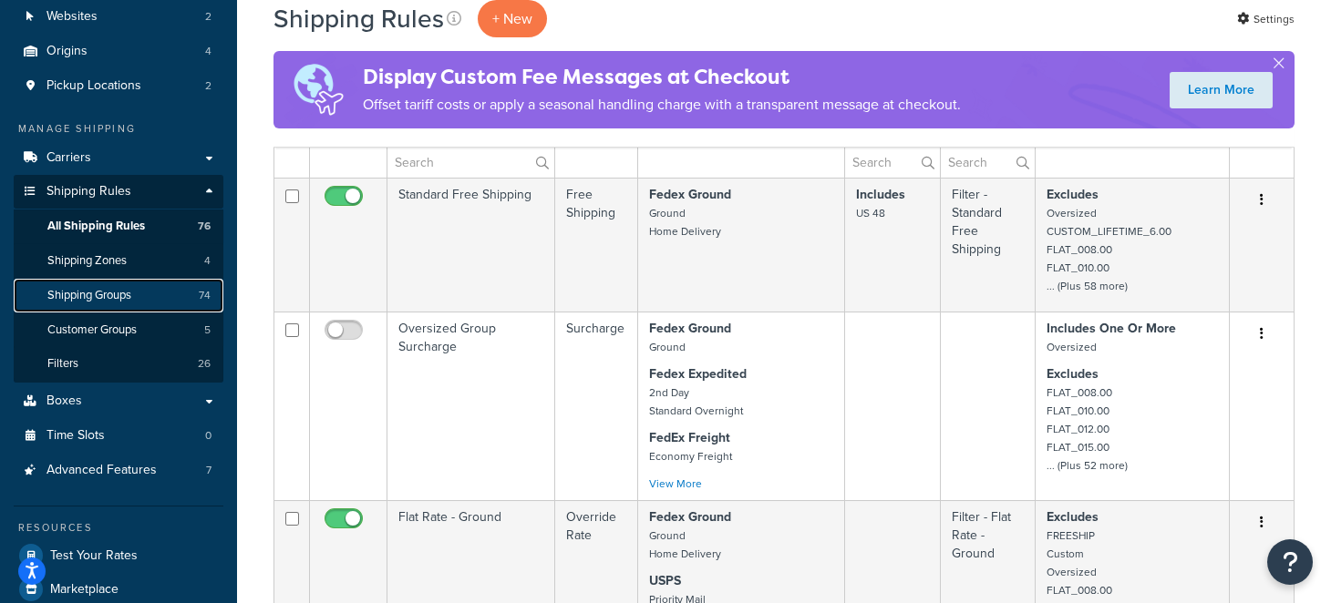
click at [106, 298] on span "Shipping Groups" at bounding box center [89, 295] width 84 height 15
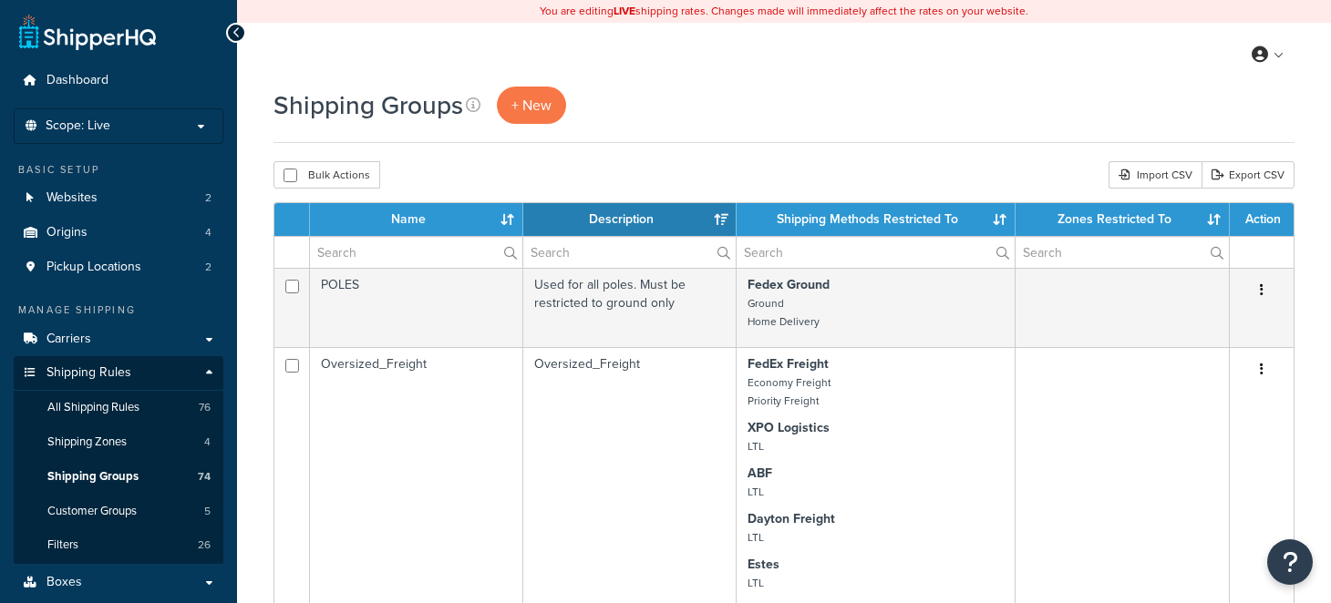
select select "15"
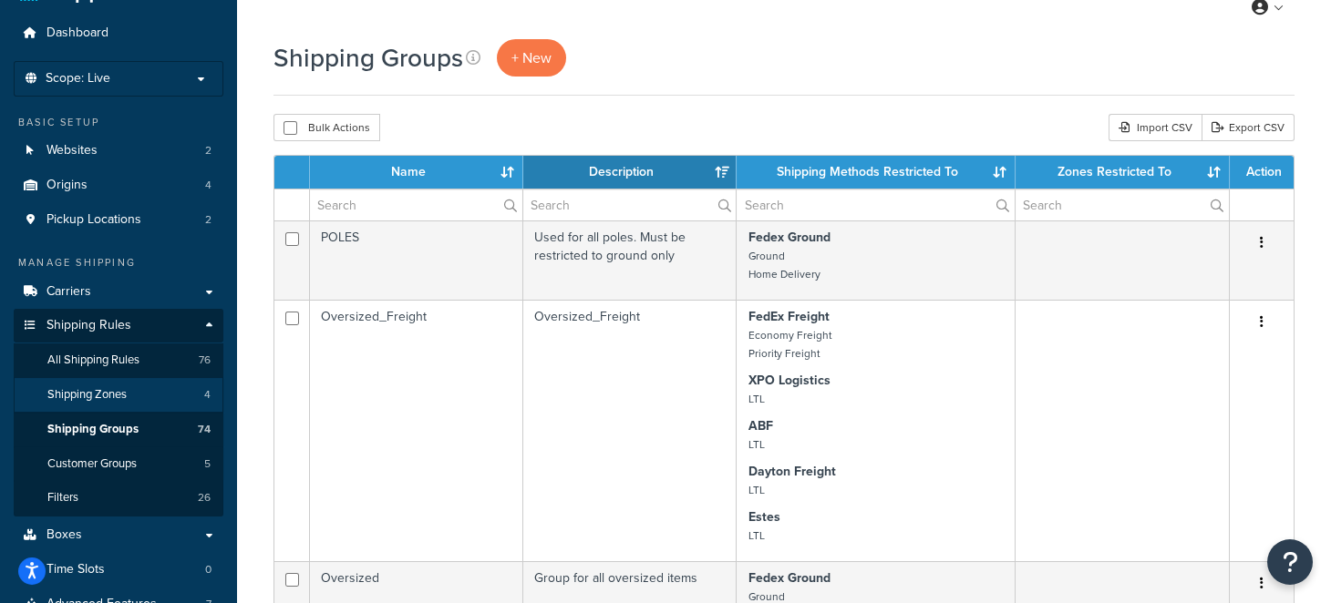
scroll to position [90, 0]
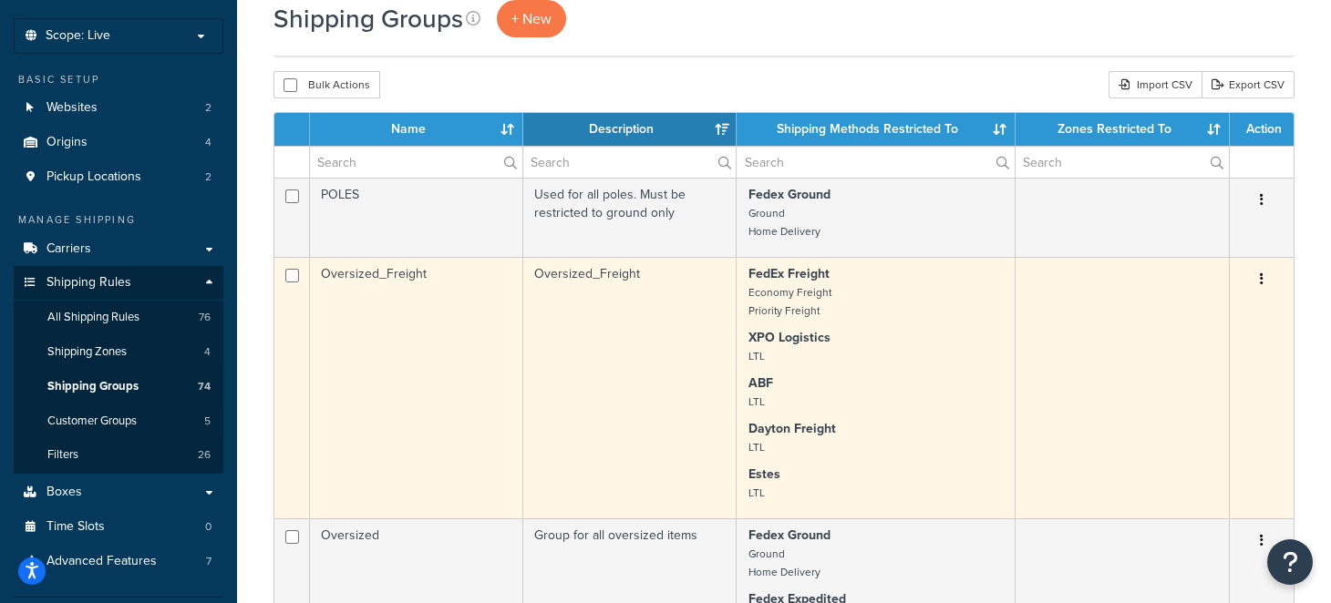
click at [1266, 268] on button "button" at bounding box center [1261, 279] width 26 height 29
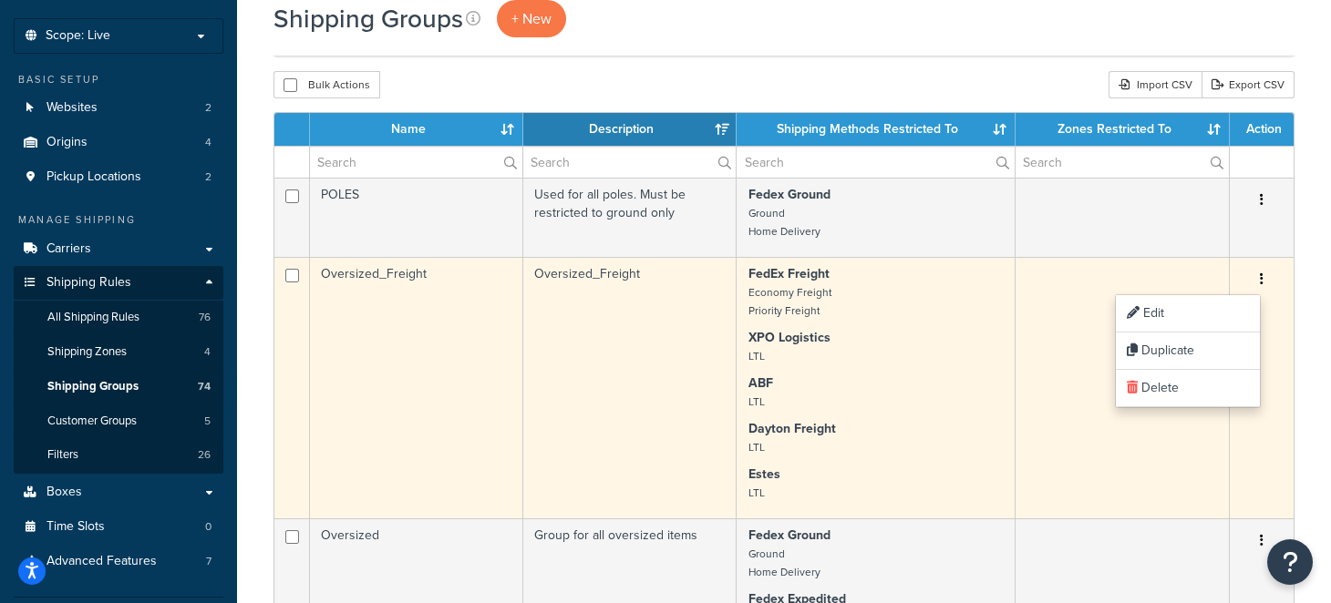
click at [362, 406] on td "Oversized_Freight" at bounding box center [416, 388] width 213 height 262
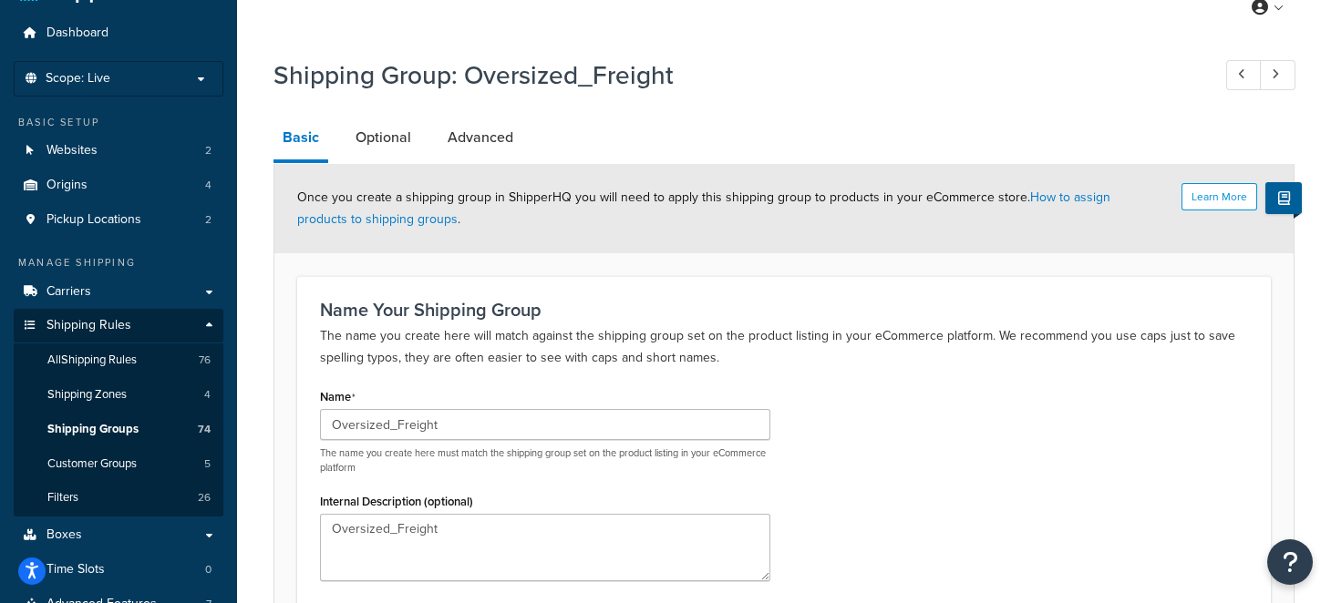
scroll to position [91, 0]
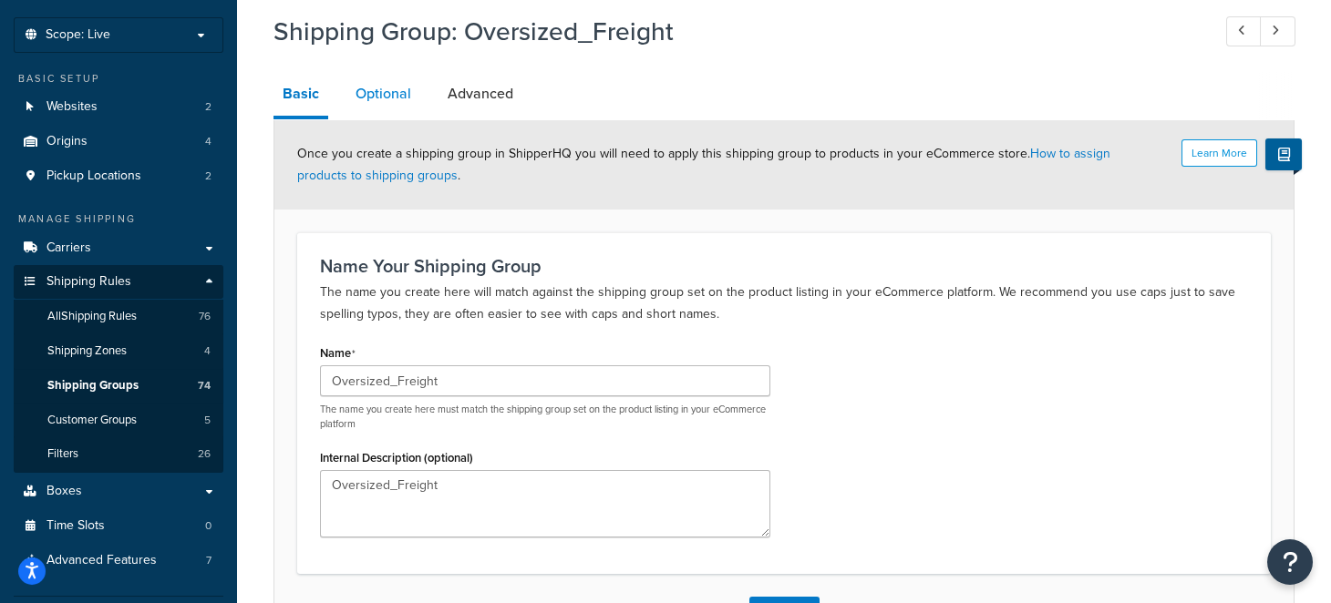
click at [374, 92] on link "Optional" at bounding box center [383, 94] width 74 height 44
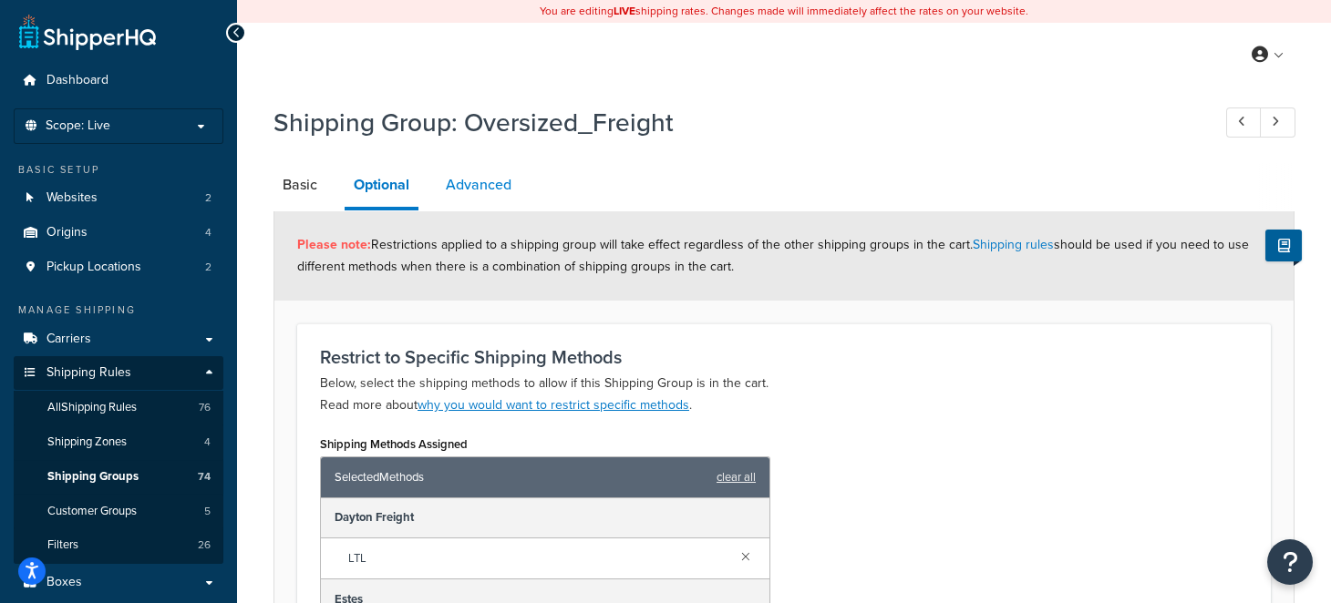
click at [463, 184] on link "Advanced" at bounding box center [479, 185] width 84 height 44
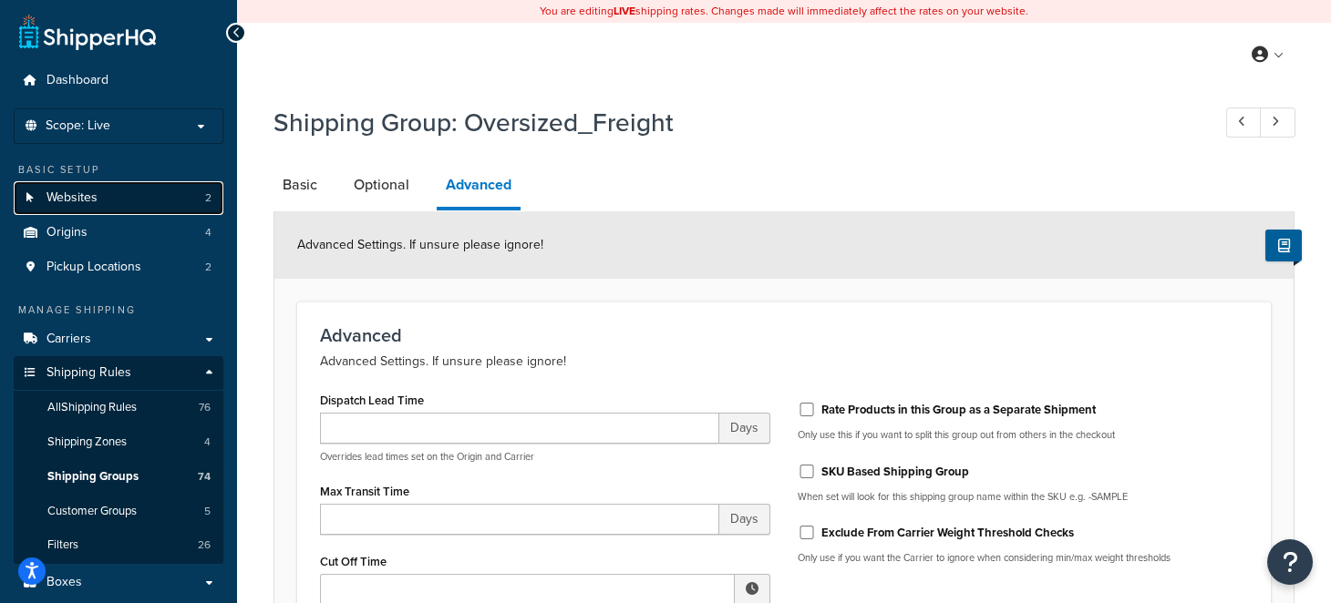
click at [115, 189] on link "Websites 2" at bounding box center [119, 198] width 210 height 34
